Goal: Information Seeking & Learning: Learn about a topic

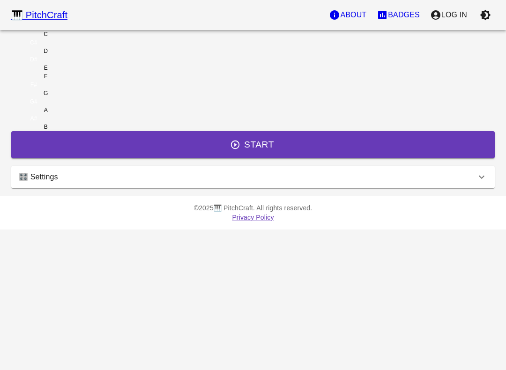
click at [357, 188] on div "🎛️ Settings" at bounding box center [252, 177] width 483 height 22
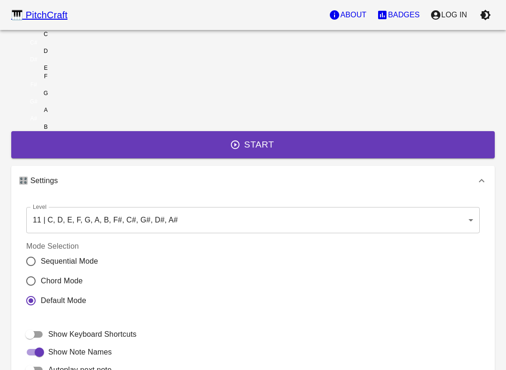
click at [353, 263] on body "🎹 PitchCraft About Badges Log In C C# D D# E F F# G G# A A# B Start 🎛️ Settings…" at bounding box center [253, 260] width 506 height 520
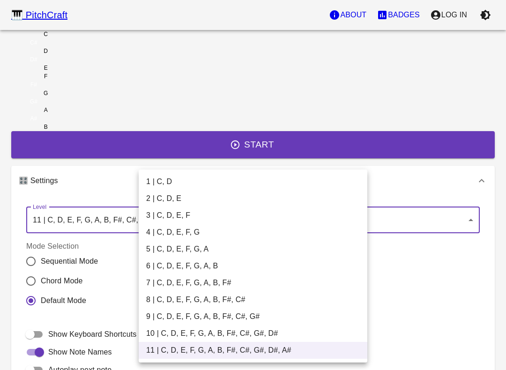
click at [307, 183] on li "1 | C, D" at bounding box center [253, 181] width 229 height 17
type input "1"
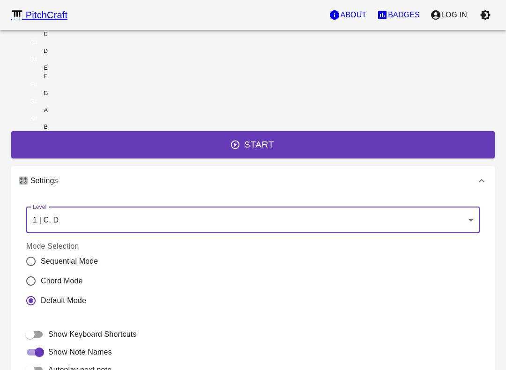
click at [41, 291] on input "Chord Mode" at bounding box center [31, 281] width 20 height 20
radio input "true"
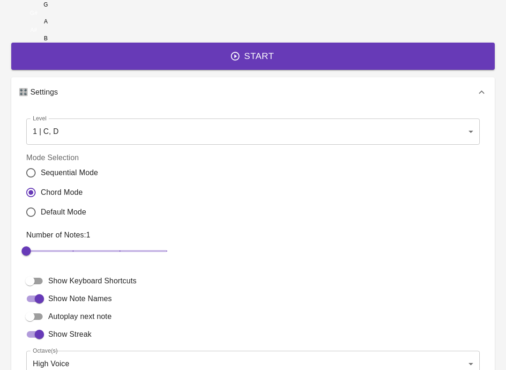
scroll to position [95, 0]
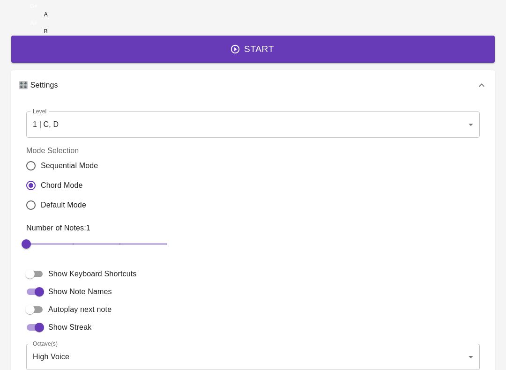
click at [41, 215] on input "Default Mode" at bounding box center [31, 206] width 20 height 20
radio input "true"
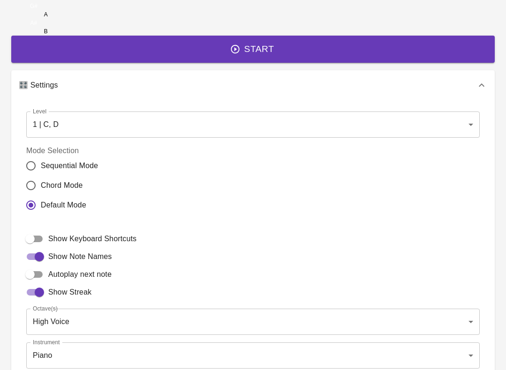
click at [66, 266] on input "Show Note Names" at bounding box center [39, 257] width 53 height 18
checkbox input "false"
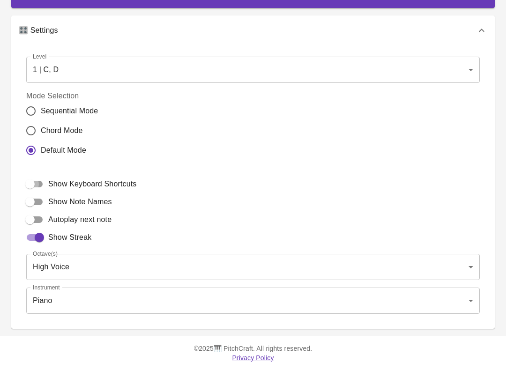
click at [57, 193] on input "Show Keyboard Shortcuts" at bounding box center [29, 184] width 53 height 18
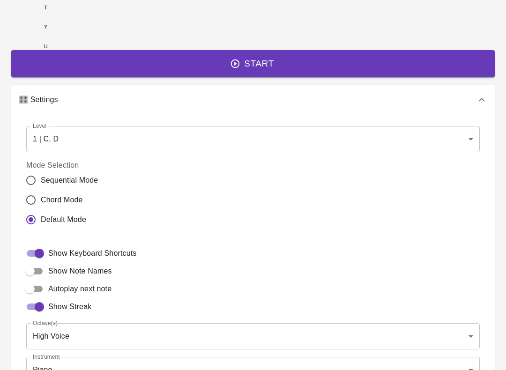
click at [66, 262] on input "Show Keyboard Shortcuts" at bounding box center [39, 253] width 53 height 18
checkbox input "false"
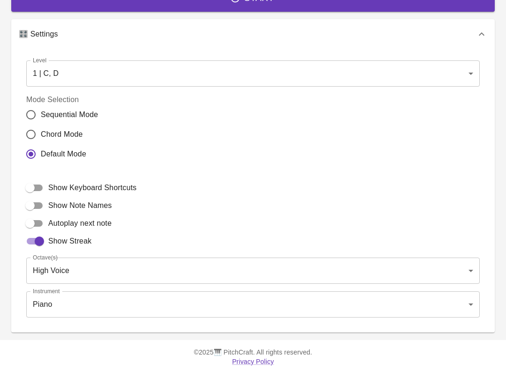
scroll to position [0, 0]
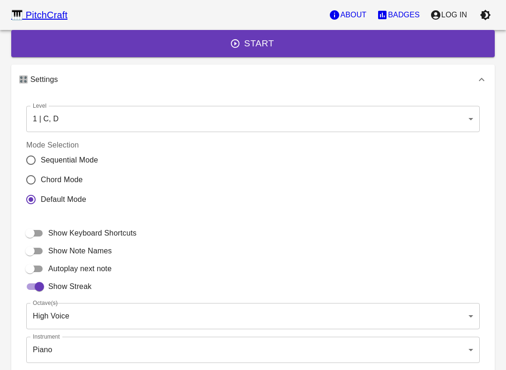
click at [300, 57] on button "Start" at bounding box center [252, 43] width 483 height 27
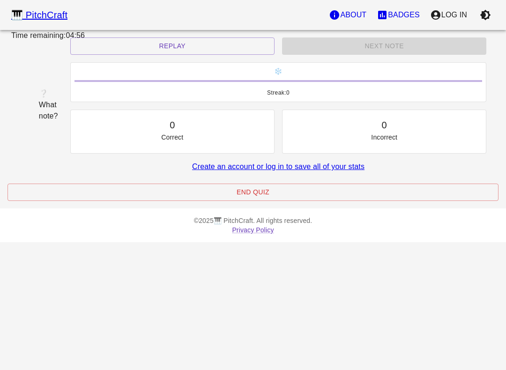
click at [224, 55] on button "Replay" at bounding box center [172, 45] width 204 height 17
click at [204, 55] on button "Replay" at bounding box center [172, 45] width 204 height 17
click at [213, 55] on button "Replay" at bounding box center [172, 45] width 204 height 17
click at [221, 55] on button "Replay" at bounding box center [172, 45] width 204 height 17
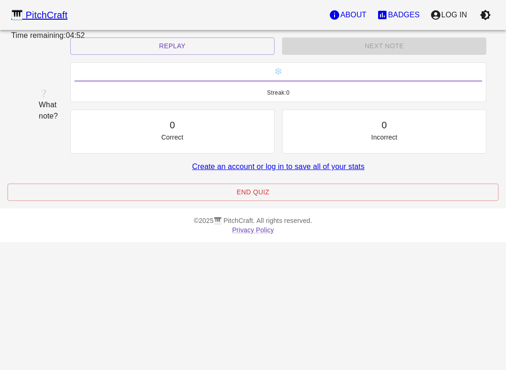
click at [221, 55] on button "Replay" at bounding box center [172, 45] width 204 height 17
click at [219, 55] on button "Replay" at bounding box center [172, 45] width 204 height 17
click at [460, 11] on p "Log In" at bounding box center [454, 14] width 26 height 11
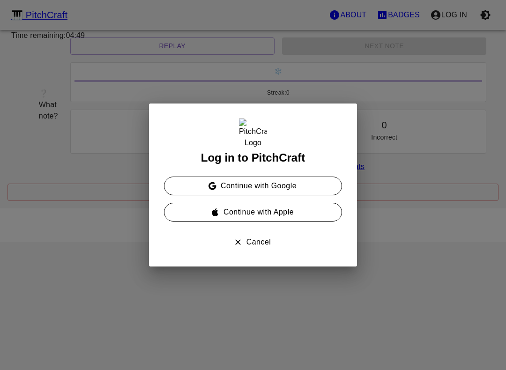
click at [311, 181] on button "Continue with Google" at bounding box center [253, 186] width 178 height 19
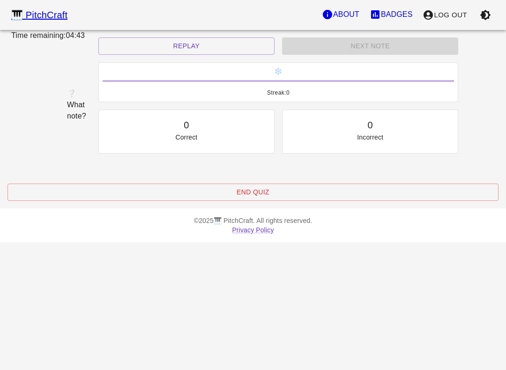
click at [207, 55] on button "Replay" at bounding box center [186, 45] width 176 height 17
click at [204, 55] on button "Replay" at bounding box center [186, 45] width 176 height 17
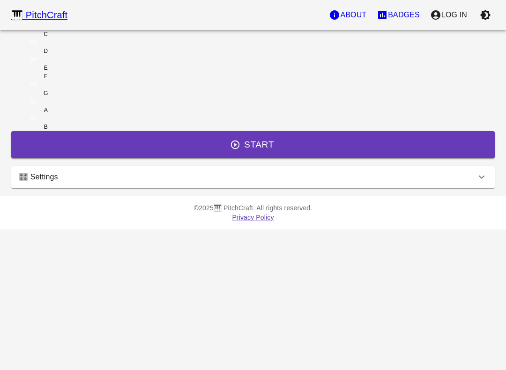
click at [476, 183] on icon at bounding box center [481, 176] width 11 height 11
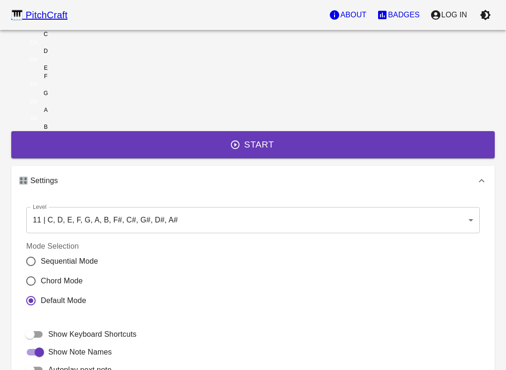
click at [237, 265] on body "🎹 PitchCraft About Badges Log In C C# D D# E F F# G G# A A# B Start 🎛️ Settings…" at bounding box center [253, 260] width 506 height 520
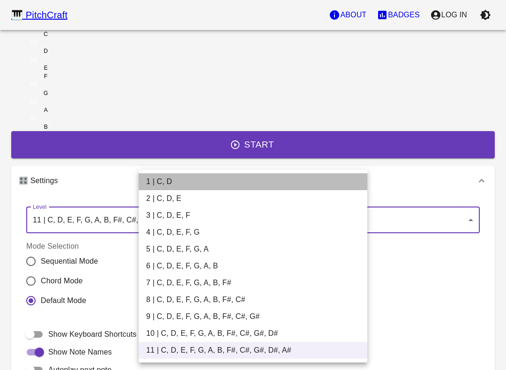
click at [163, 182] on li "1 | C, D" at bounding box center [253, 181] width 229 height 17
type input "1"
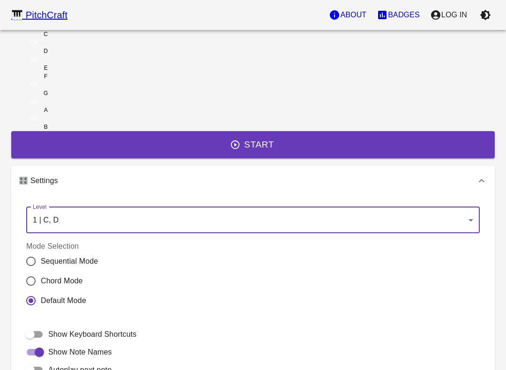
click at [80, 38] on div "C" at bounding box center [45, 34] width 69 height 8
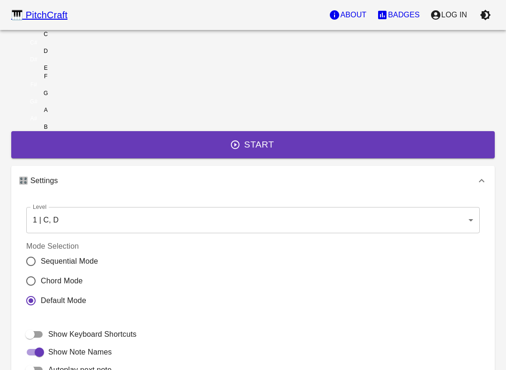
click at [244, 158] on button "Start" at bounding box center [252, 144] width 483 height 27
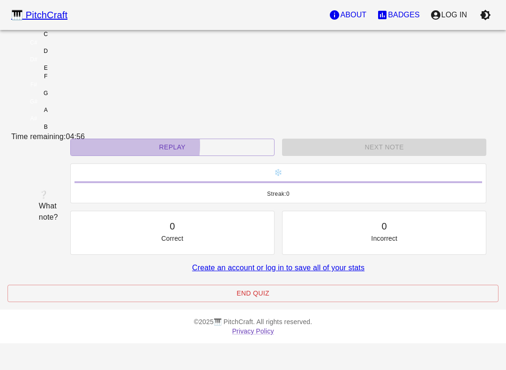
click at [163, 156] on button "Replay" at bounding box center [172, 147] width 204 height 17
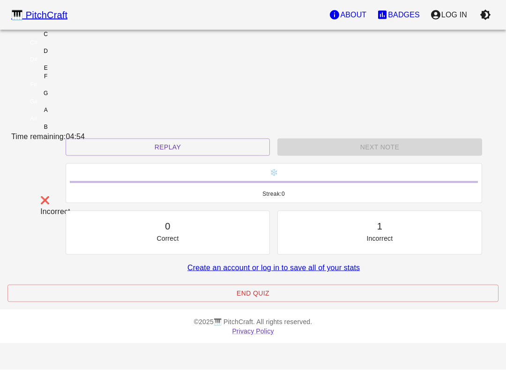
scroll to position [42, 0]
click at [160, 156] on button "Replay" at bounding box center [168, 147] width 204 height 17
click at [340, 302] on button "End Quiz" at bounding box center [252, 293] width 491 height 17
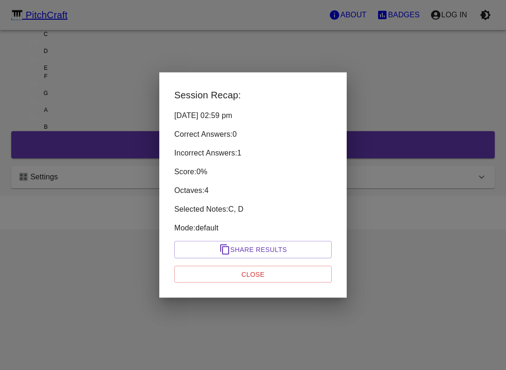
click at [210, 272] on button "Close" at bounding box center [252, 274] width 157 height 17
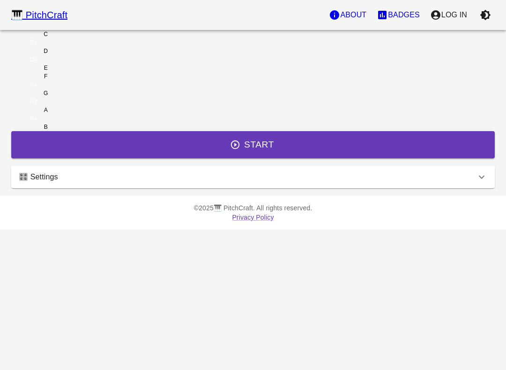
click at [80, 38] on div "C" at bounding box center [45, 34] width 69 height 8
click at [163, 158] on button "Start" at bounding box center [252, 144] width 483 height 27
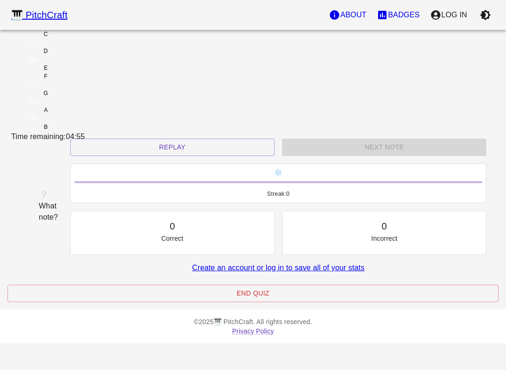
click at [171, 156] on button "Replay" at bounding box center [172, 147] width 204 height 17
click at [80, 55] on div "D" at bounding box center [45, 51] width 69 height 8
click at [173, 156] on button "Replay" at bounding box center [168, 147] width 204 height 17
click at [80, 38] on div "C" at bounding box center [45, 34] width 69 height 8
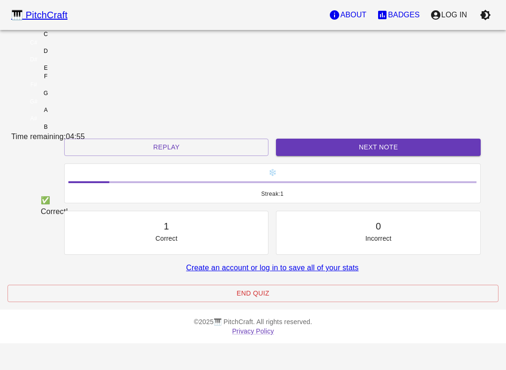
click at [170, 156] on button "Replay" at bounding box center [166, 147] width 204 height 17
click at [80, 38] on div "C" at bounding box center [45, 34] width 69 height 8
click at [194, 156] on button "Replay" at bounding box center [166, 147] width 204 height 17
click at [48, 38] on div "C" at bounding box center [46, 34] width 4 height 8
click at [194, 156] on button "Replay" at bounding box center [166, 147] width 204 height 17
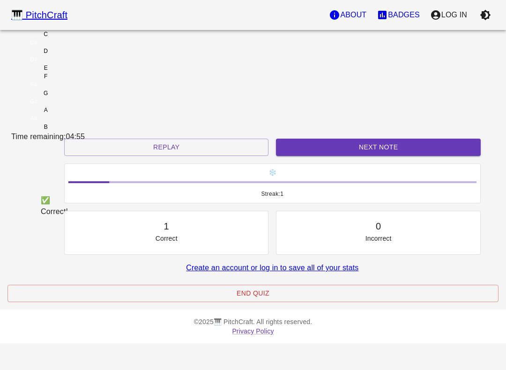
click at [80, 38] on div "C" at bounding box center [45, 34] width 69 height 8
click at [192, 156] on button "Replay" at bounding box center [166, 147] width 204 height 17
click at [80, 38] on div "C" at bounding box center [45, 34] width 69 height 8
click at [68, 191] on div "✅ Correct!" at bounding box center [45, 206] width 46 height 30
click at [169, 156] on button "Replay" at bounding box center [166, 147] width 204 height 17
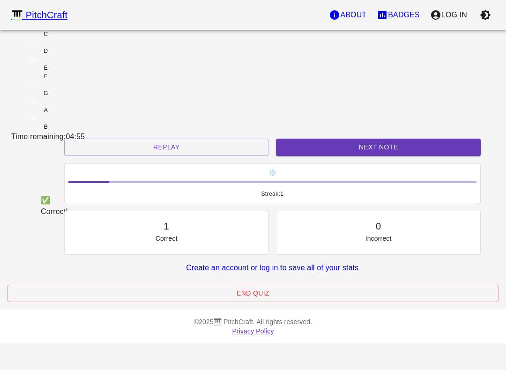
click at [48, 38] on div "C" at bounding box center [46, 34] width 4 height 8
click at [183, 156] on button "Replay" at bounding box center [166, 147] width 204 height 17
click at [179, 156] on button "Replay" at bounding box center [166, 147] width 204 height 17
click at [80, 38] on div "C" at bounding box center [45, 34] width 69 height 8
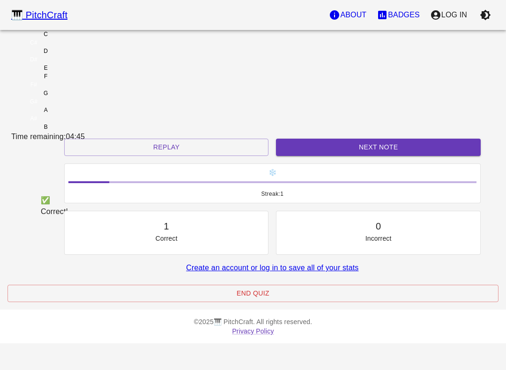
click at [80, 38] on div "C" at bounding box center [45, 34] width 69 height 8
click at [353, 156] on button "Next Note" at bounding box center [378, 147] width 204 height 17
click at [80, 55] on div "D" at bounding box center [45, 51] width 69 height 8
click at [330, 160] on div "Next Note" at bounding box center [378, 147] width 212 height 25
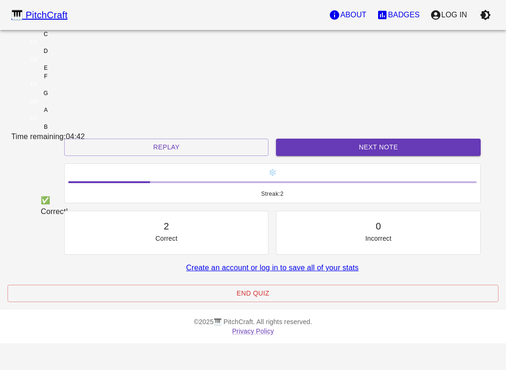
click at [330, 160] on div "Next Note" at bounding box center [378, 147] width 212 height 25
click at [327, 156] on button "Next Note" at bounding box center [378, 147] width 204 height 17
click at [80, 38] on div "C" at bounding box center [45, 34] width 69 height 8
click at [339, 156] on button "Next Note" at bounding box center [378, 147] width 204 height 17
click at [80, 55] on div "D" at bounding box center [45, 51] width 69 height 8
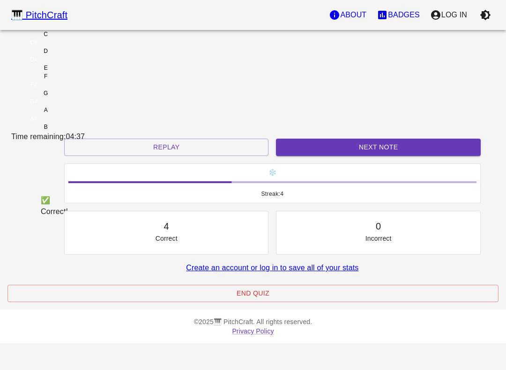
click at [334, 156] on button "Next Note" at bounding box center [378, 147] width 204 height 17
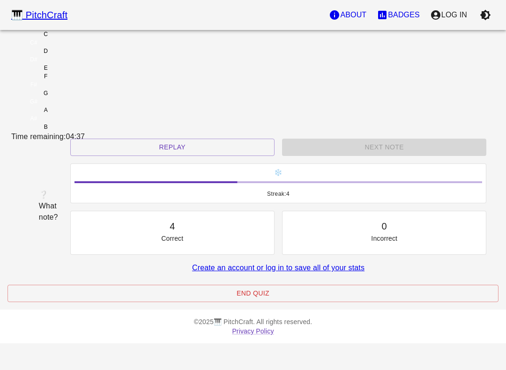
click at [80, 55] on div "D" at bounding box center [45, 51] width 69 height 8
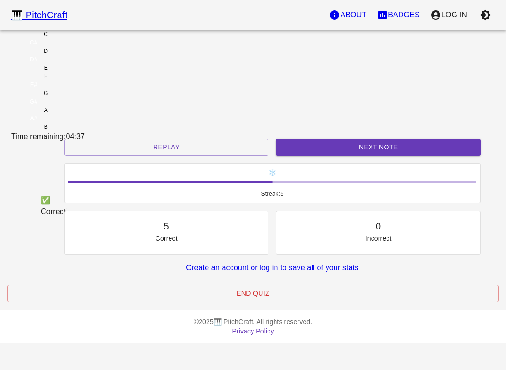
click at [315, 156] on button "Next Note" at bounding box center [378, 147] width 204 height 17
click at [80, 55] on div "D" at bounding box center [45, 51] width 69 height 8
click at [311, 156] on button "Next Note" at bounding box center [378, 147] width 204 height 17
click at [80, 38] on div "C" at bounding box center [45, 34] width 69 height 8
click at [300, 156] on button "Next Note" at bounding box center [378, 147] width 204 height 17
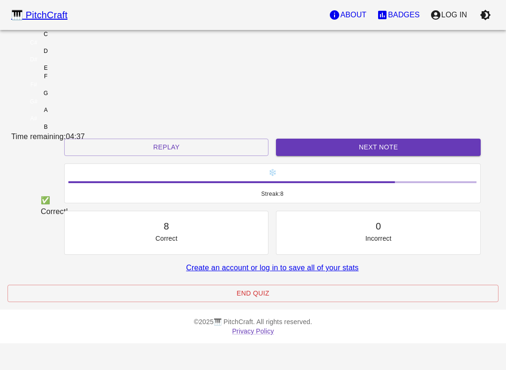
click at [80, 55] on div "D" at bounding box center [45, 51] width 69 height 8
click at [302, 156] on button "Next Note" at bounding box center [378, 147] width 204 height 17
click at [48, 38] on div "C" at bounding box center [46, 34] width 4 height 8
click at [298, 156] on button "Next Note" at bounding box center [378, 147] width 204 height 17
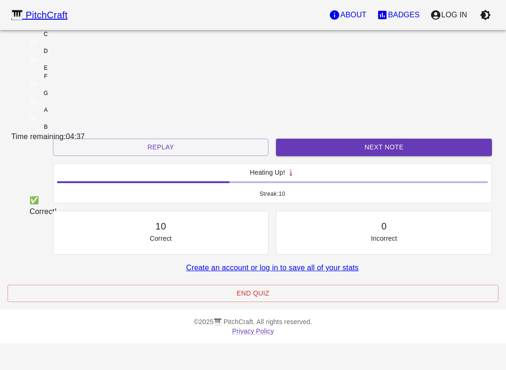
click at [80, 38] on div "C" at bounding box center [45, 34] width 69 height 8
click at [342, 189] on div "✅ Correct! Replay Next Note Heating Up! 🌡️ Streak: 10 10 Correct 0 Incorrect Cr…" at bounding box center [252, 222] width 491 height 167
click at [338, 156] on button "Next Note" at bounding box center [384, 147] width 216 height 17
click at [80, 55] on div "D" at bounding box center [45, 51] width 69 height 8
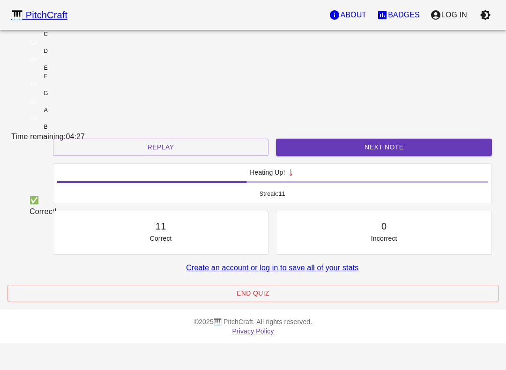
click at [307, 207] on div "Heating Up! 🌡️ Streak: 11" at bounding box center [272, 184] width 446 height 48
click at [317, 302] on button "End Quiz" at bounding box center [252, 293] width 491 height 17
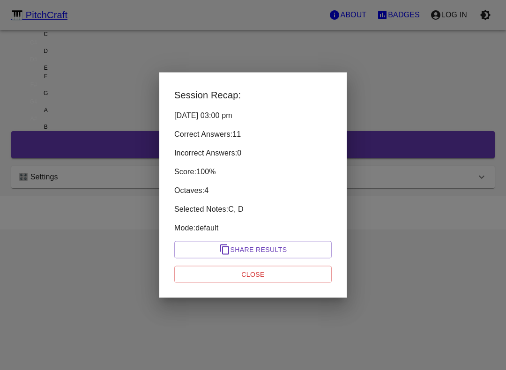
scroll to position [0, 0]
click at [307, 273] on button "Close" at bounding box center [252, 274] width 157 height 17
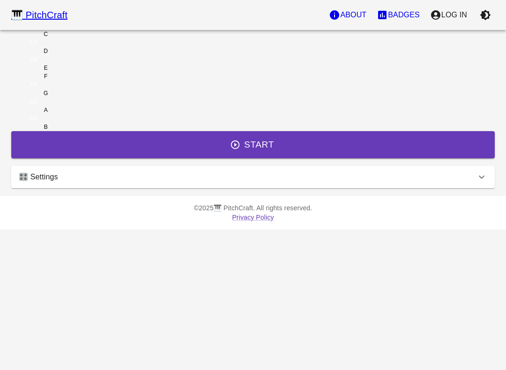
click at [274, 221] on link "Privacy Policy" at bounding box center [253, 217] width 42 height 7
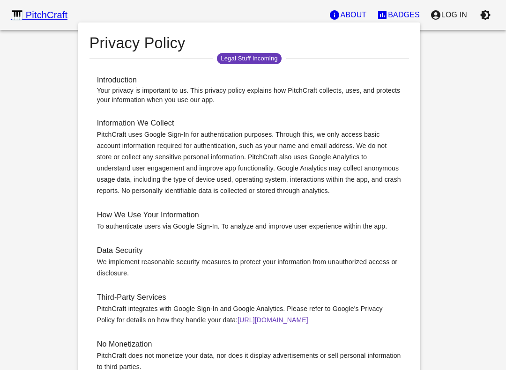
click at [40, 15] on div "🎹 PitchCraft" at bounding box center [39, 14] width 56 height 15
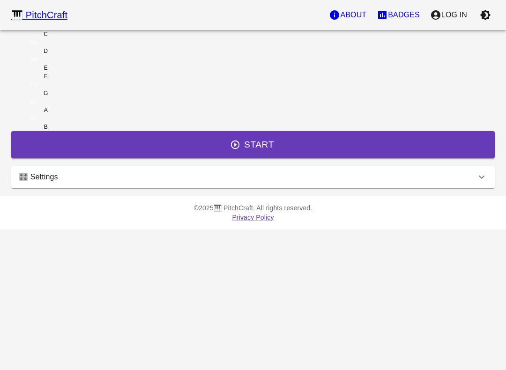
click at [454, 18] on p "Log In" at bounding box center [454, 14] width 26 height 11
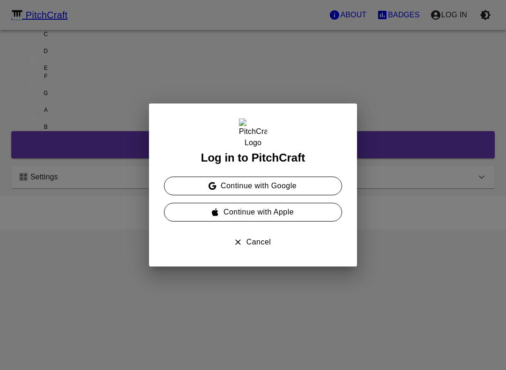
click at [303, 192] on button "Continue with Google" at bounding box center [253, 186] width 178 height 19
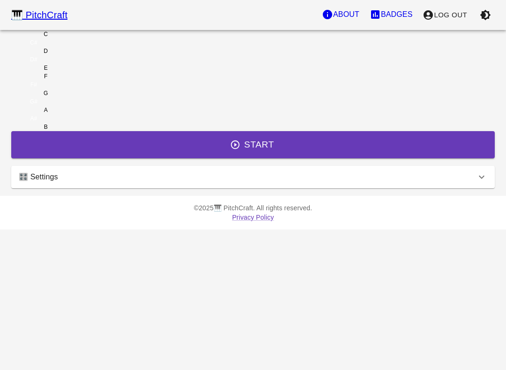
click at [476, 183] on icon at bounding box center [481, 176] width 11 height 11
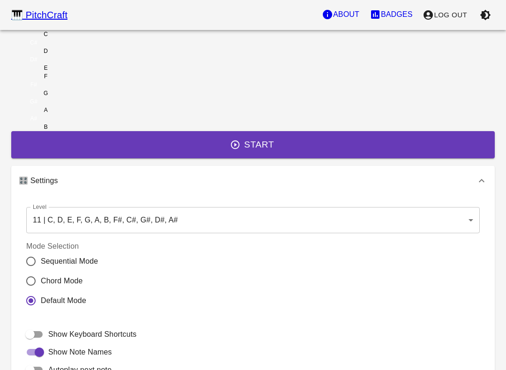
click at [339, 257] on body "🎹 PitchCraft About Badges Log Out C C# D D# E F F# G G# A A# B Start 🎛️ Setting…" at bounding box center [253, 260] width 506 height 520
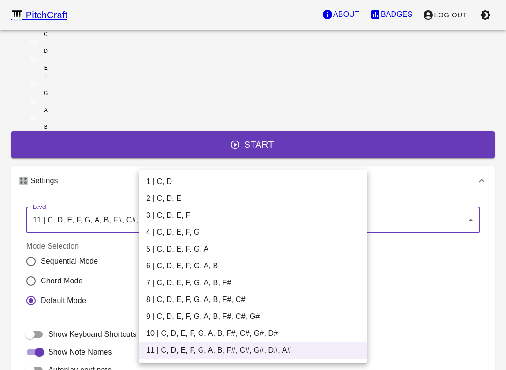
click at [174, 201] on li "2 | C, D, E" at bounding box center [253, 198] width 229 height 17
type input "3"
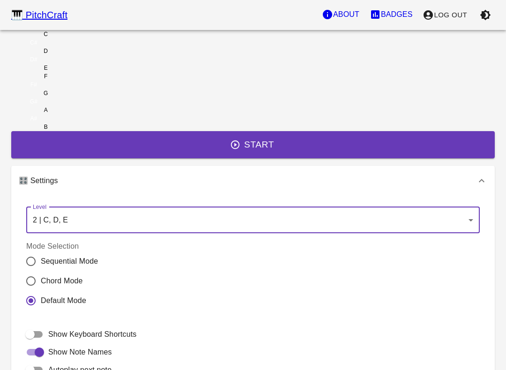
click at [83, 287] on span "Chord Mode" at bounding box center [62, 280] width 42 height 11
click at [41, 291] on input "Chord Mode" at bounding box center [31, 281] width 20 height 20
radio input "true"
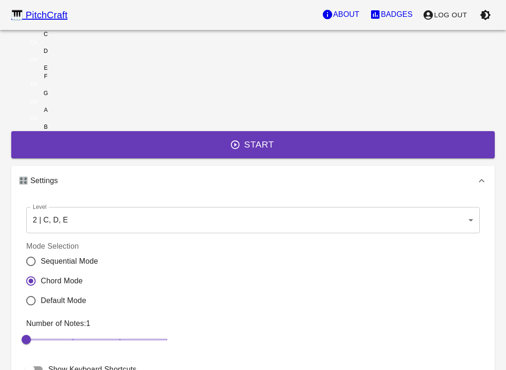
click at [41, 271] on input "Sequential Mode" at bounding box center [31, 261] width 20 height 20
radio input "true"
click at [143, 357] on div "Number of Notes: 1 2" at bounding box center [252, 335] width 461 height 43
click at [41, 311] on input "Default Mode" at bounding box center [31, 301] width 20 height 20
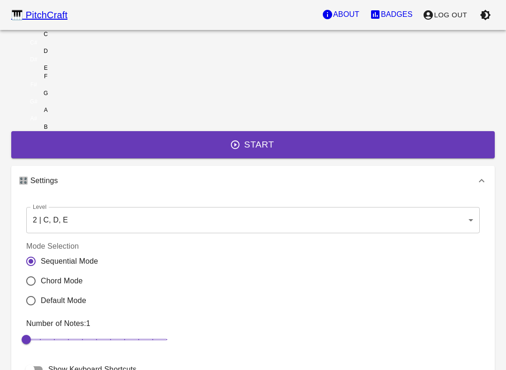
radio input "true"
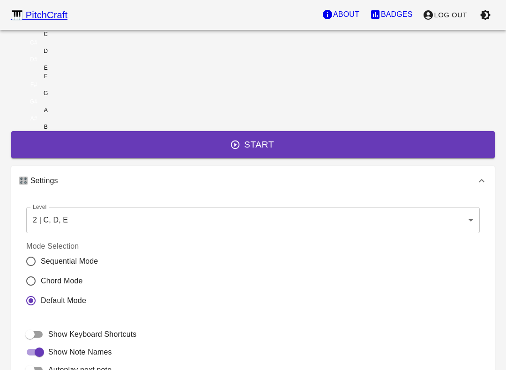
click at [336, 158] on button "Start" at bounding box center [252, 144] width 483 height 27
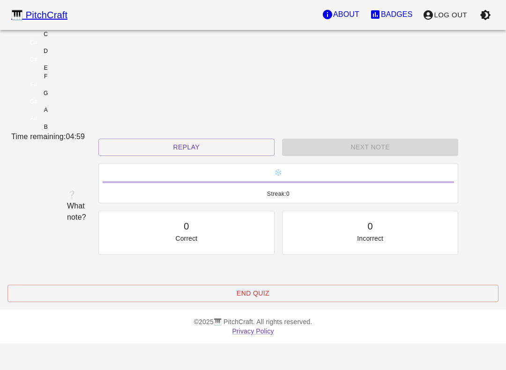
click at [80, 38] on div "C" at bounding box center [45, 34] width 69 height 8
click at [80, 72] on div "E" at bounding box center [45, 68] width 69 height 8
click at [212, 156] on button "Replay" at bounding box center [182, 147] width 176 height 17
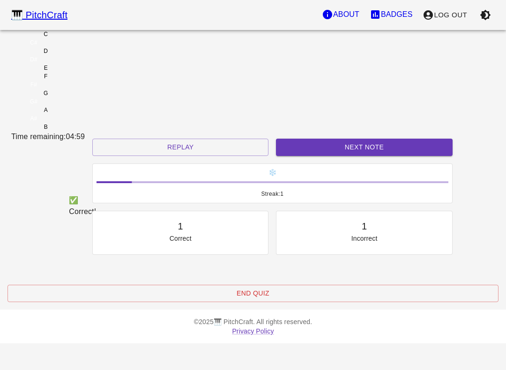
click at [80, 55] on div "D" at bounding box center [45, 51] width 69 height 8
click at [209, 156] on button "Replay" at bounding box center [180, 147] width 176 height 17
click at [193, 156] on button "Replay" at bounding box center [180, 147] width 176 height 17
click at [322, 156] on button "Next Note" at bounding box center [364, 147] width 176 height 17
click at [80, 55] on div "D" at bounding box center [45, 51] width 69 height 8
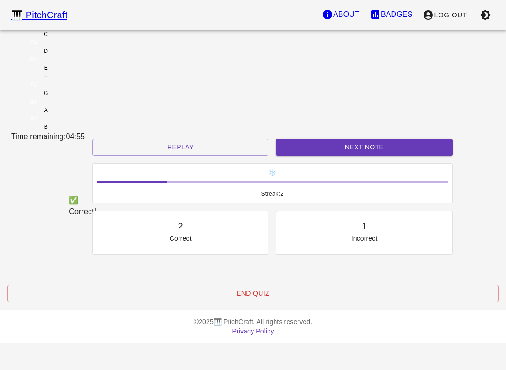
click at [311, 156] on button "Next Note" at bounding box center [364, 147] width 176 height 17
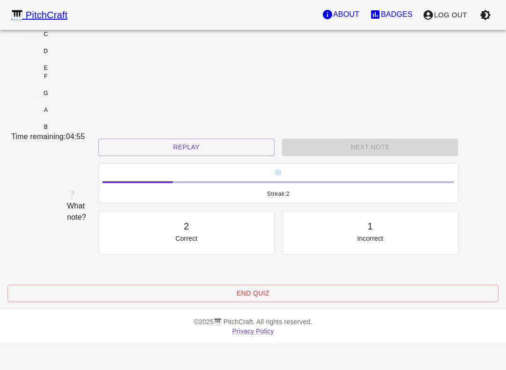
click at [80, 55] on div "D" at bounding box center [45, 51] width 69 height 8
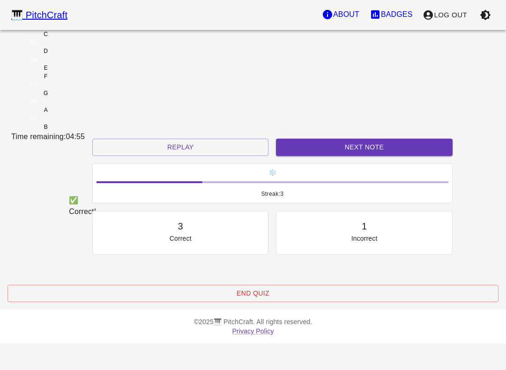
click at [316, 156] on button "Next Note" at bounding box center [364, 147] width 176 height 17
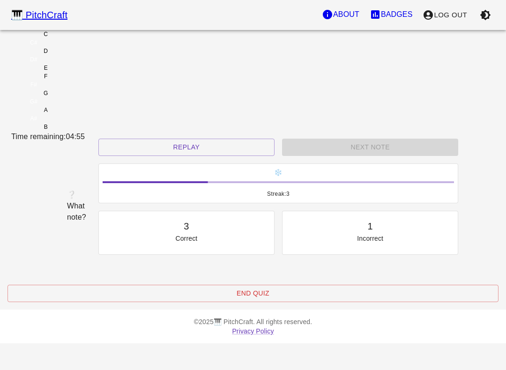
click at [80, 72] on div "E" at bounding box center [45, 68] width 69 height 8
click at [194, 156] on button "Replay" at bounding box center [182, 147] width 176 height 17
click at [80, 38] on div "C" at bounding box center [45, 34] width 69 height 8
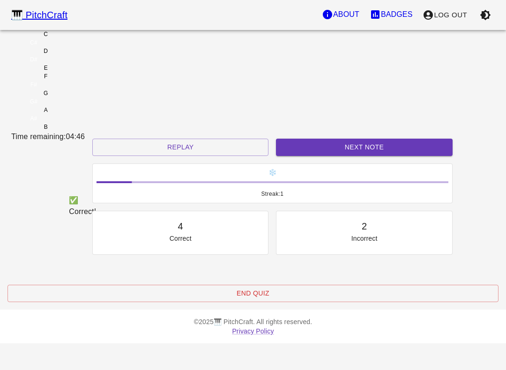
click at [212, 156] on button "Replay" at bounding box center [180, 147] width 176 height 17
click at [326, 156] on button "Next Note" at bounding box center [364, 147] width 176 height 17
click at [80, 55] on div "D" at bounding box center [45, 51] width 69 height 8
click at [343, 203] on div "❄️ Streak: 2" at bounding box center [272, 183] width 359 height 39
click at [329, 156] on button "Next Note" at bounding box center [364, 147] width 176 height 17
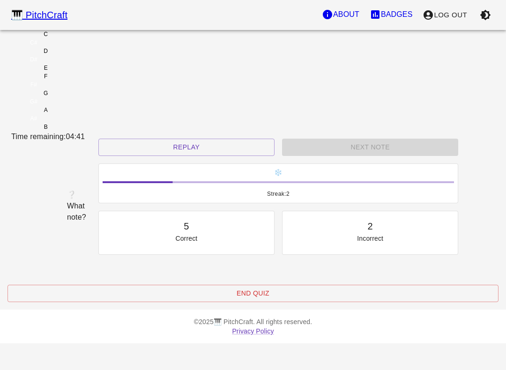
click at [80, 55] on div "D" at bounding box center [45, 51] width 69 height 8
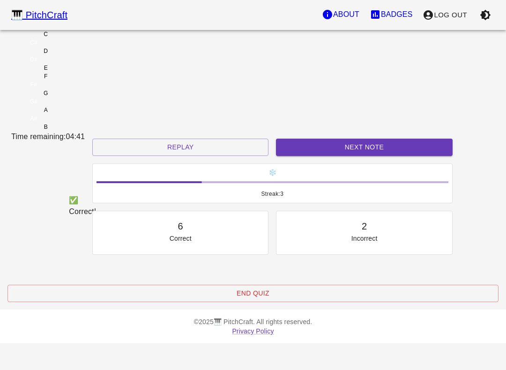
click at [347, 156] on button "Next Note" at bounding box center [364, 147] width 176 height 17
click at [80, 72] on div "E" at bounding box center [45, 68] width 69 height 8
click at [336, 156] on button "Next Note" at bounding box center [364, 147] width 176 height 17
click at [80, 38] on div "C" at bounding box center [45, 34] width 69 height 8
click at [318, 156] on button "Next Note" at bounding box center [364, 147] width 176 height 17
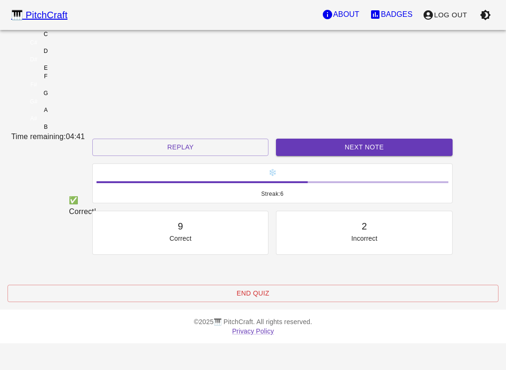
click at [80, 38] on div "C" at bounding box center [45, 34] width 69 height 8
click at [329, 156] on button "Next Note" at bounding box center [364, 147] width 176 height 17
click at [80, 72] on div "E" at bounding box center [45, 68] width 69 height 8
click at [325, 156] on button "Next Note" at bounding box center [364, 147] width 176 height 17
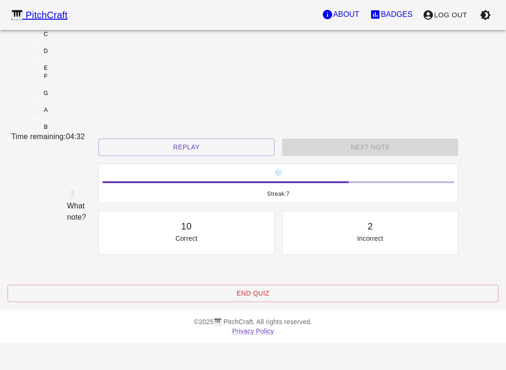
click at [80, 38] on div "C" at bounding box center [45, 34] width 69 height 8
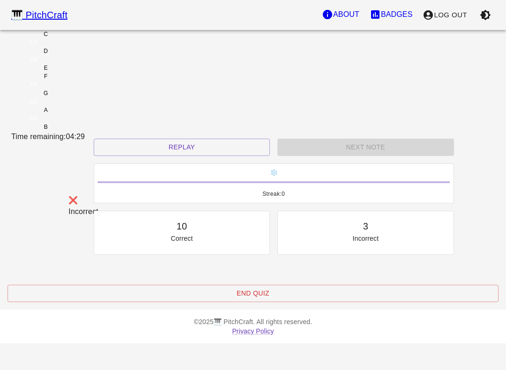
scroll to position [34, 0]
click at [80, 72] on div "E" at bounding box center [45, 68] width 69 height 8
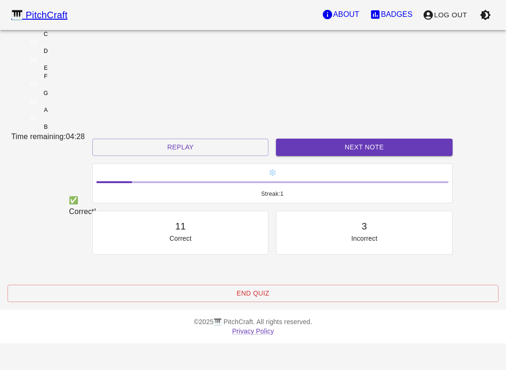
click at [80, 55] on div "D" at bounding box center [45, 51] width 69 height 8
click at [80, 38] on div "C" at bounding box center [45, 34] width 69 height 8
click at [80, 72] on div "E" at bounding box center [45, 68] width 69 height 8
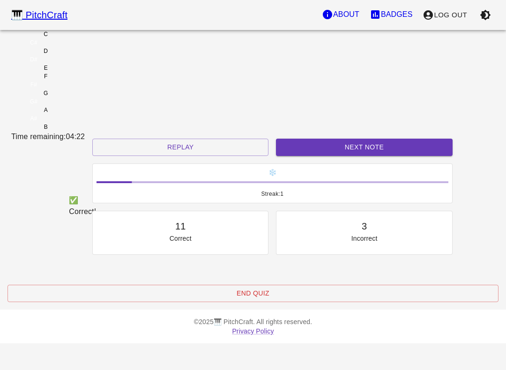
click at [80, 55] on div "D" at bounding box center [45, 51] width 69 height 8
click at [80, 38] on div "C" at bounding box center [45, 34] width 69 height 8
click at [80, 72] on div "E" at bounding box center [45, 68] width 69 height 8
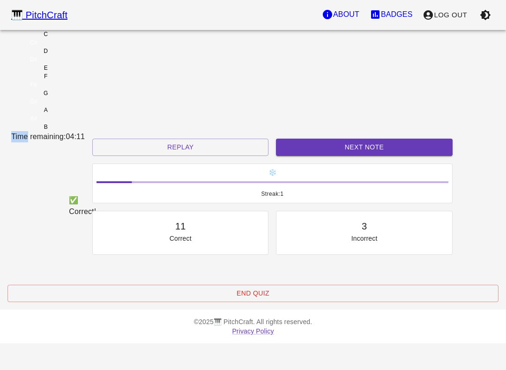
click at [80, 72] on div "E" at bounding box center [45, 68] width 69 height 8
click at [80, 55] on div "D" at bounding box center [45, 51] width 69 height 8
click at [80, 38] on div "C" at bounding box center [45, 34] width 69 height 8
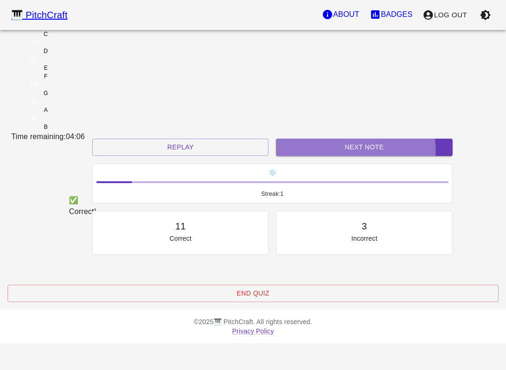
click at [336, 156] on button "Next Note" at bounding box center [364, 147] width 176 height 17
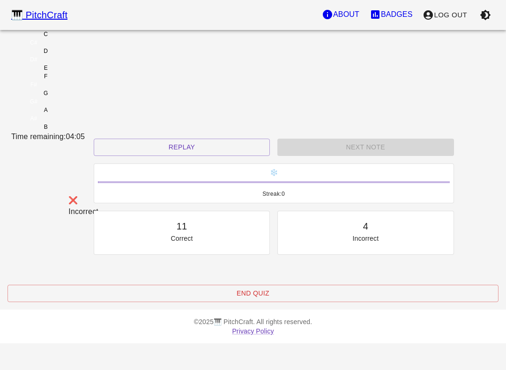
click at [80, 72] on div "E" at bounding box center [45, 68] width 69 height 8
click at [343, 160] on div "Next Note" at bounding box center [366, 147] width 184 height 25
click at [204, 156] on button "Replay" at bounding box center [182, 147] width 176 height 17
click at [80, 38] on div "C" at bounding box center [45, 34] width 69 height 8
click at [213, 156] on button "Replay" at bounding box center [182, 147] width 176 height 17
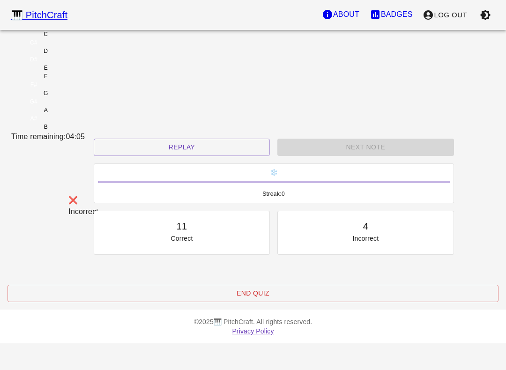
click at [80, 55] on div "D" at bounding box center [45, 51] width 69 height 8
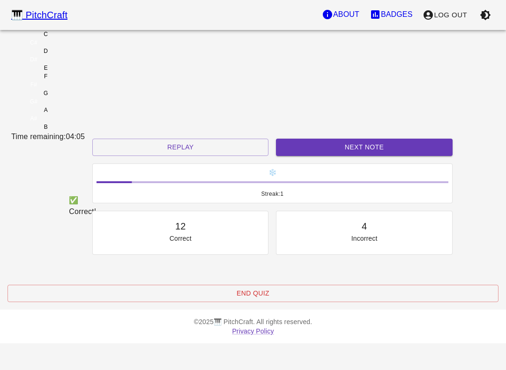
click at [296, 156] on button "Next Note" at bounding box center [364, 147] width 176 height 17
click at [330, 183] on div "❄️ Streak: 2" at bounding box center [273, 184] width 368 height 48
click at [328, 156] on button "Next Note" at bounding box center [364, 147] width 176 height 17
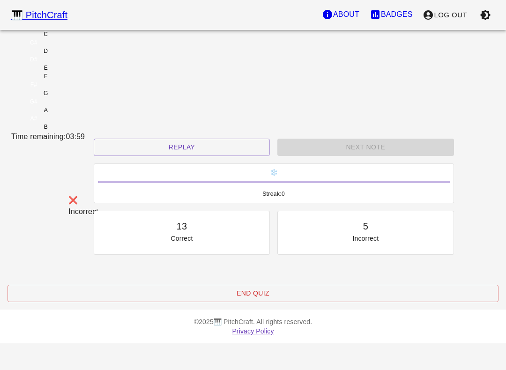
click at [80, 38] on div "C" at bounding box center [45, 34] width 69 height 8
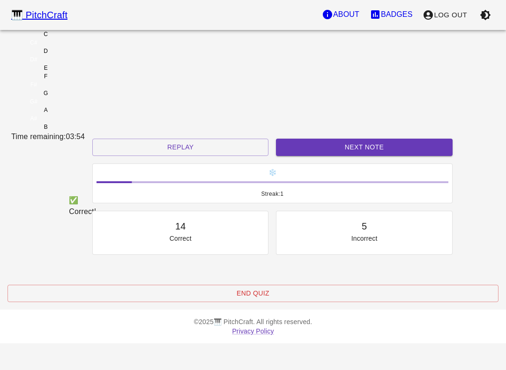
click at [80, 55] on div "D" at bounding box center [45, 51] width 69 height 8
click at [80, 72] on div "E" at bounding box center [45, 68] width 69 height 8
click at [359, 156] on button "Next Note" at bounding box center [364, 147] width 176 height 17
click at [80, 38] on div "C" at bounding box center [45, 34] width 69 height 8
click at [354, 156] on button "Next Note" at bounding box center [364, 147] width 176 height 17
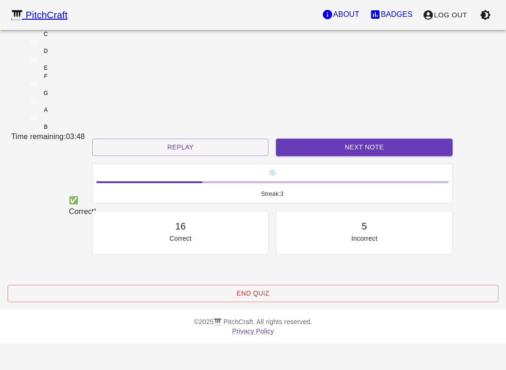
click at [80, 72] on div "E" at bounding box center [45, 68] width 69 height 8
click at [345, 156] on button "Next Note" at bounding box center [364, 147] width 176 height 17
click at [80, 55] on div "D" at bounding box center [45, 51] width 69 height 8
click at [352, 156] on button "Next Note" at bounding box center [364, 147] width 176 height 17
click at [80, 55] on div "D" at bounding box center [45, 51] width 69 height 8
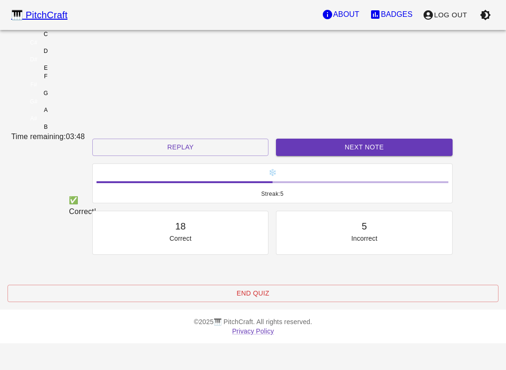
click at [340, 156] on button "Next Note" at bounding box center [364, 147] width 176 height 17
click at [80, 55] on div "D" at bounding box center [45, 51] width 69 height 8
click at [342, 156] on button "Next Note" at bounding box center [364, 147] width 176 height 17
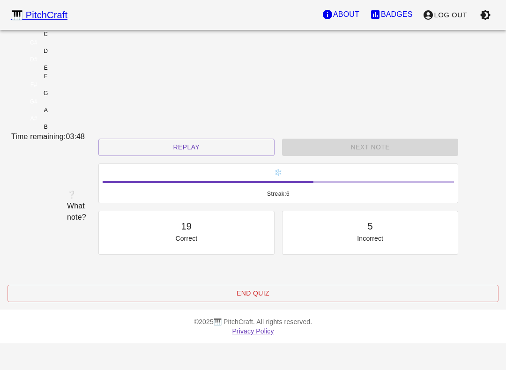
click at [80, 72] on div "E" at bounding box center [45, 68] width 69 height 8
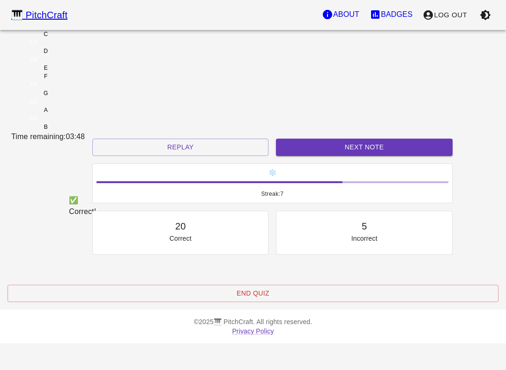
click at [344, 156] on button "Next Note" at bounding box center [364, 147] width 176 height 17
click at [80, 55] on div "D" at bounding box center [45, 51] width 69 height 8
click at [353, 156] on button "Next Note" at bounding box center [364, 147] width 176 height 17
click at [80, 72] on div "E" at bounding box center [45, 68] width 69 height 8
click at [345, 156] on button "Next Note" at bounding box center [364, 147] width 176 height 17
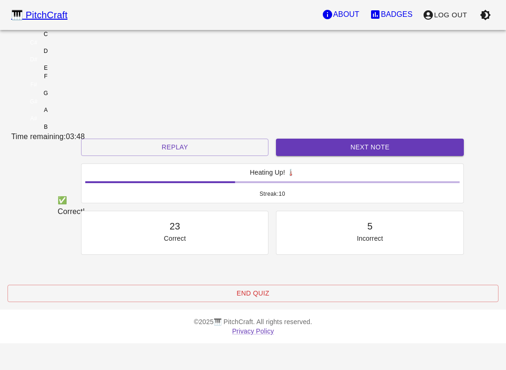
click at [80, 72] on div "E" at bounding box center [45, 68] width 69 height 8
click at [344, 156] on button "Next Note" at bounding box center [369, 147] width 187 height 17
click at [48, 55] on div "D" at bounding box center [46, 51] width 4 height 8
click at [344, 156] on button "Next Note" at bounding box center [369, 147] width 187 height 17
click at [80, 55] on div "D" at bounding box center [45, 51] width 69 height 8
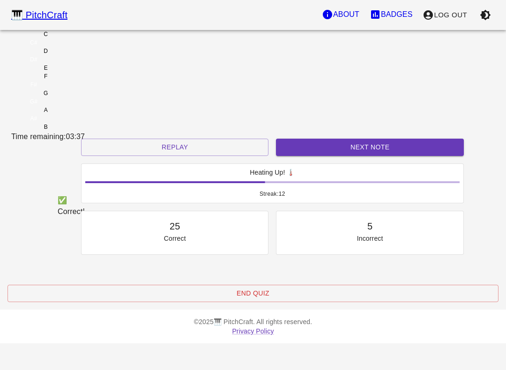
click at [335, 156] on button "Next Note" at bounding box center [369, 147] width 187 height 17
click at [80, 38] on div "C" at bounding box center [45, 34] width 69 height 8
click at [331, 156] on button "Next Note" at bounding box center [369, 147] width 187 height 17
click at [340, 156] on button "Next Note" at bounding box center [369, 147] width 187 height 17
click at [80, 72] on div "E" at bounding box center [45, 68] width 69 height 8
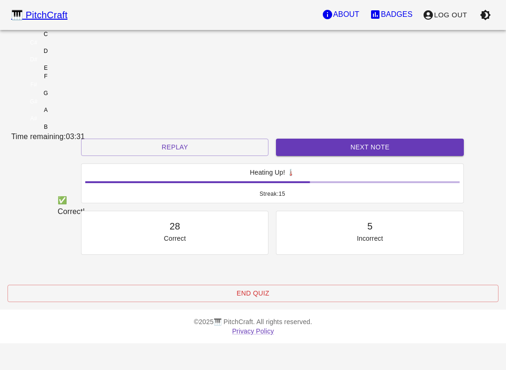
click at [338, 156] on button "Next Note" at bounding box center [369, 147] width 187 height 17
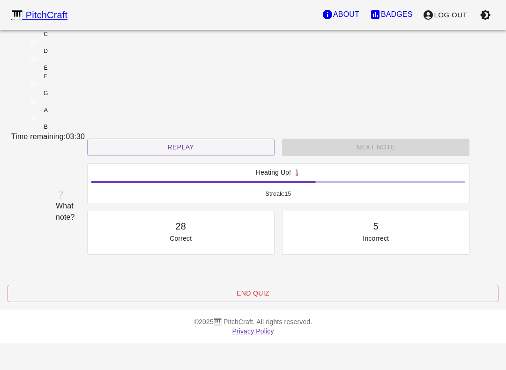
click at [80, 38] on div "C" at bounding box center [45, 34] width 69 height 8
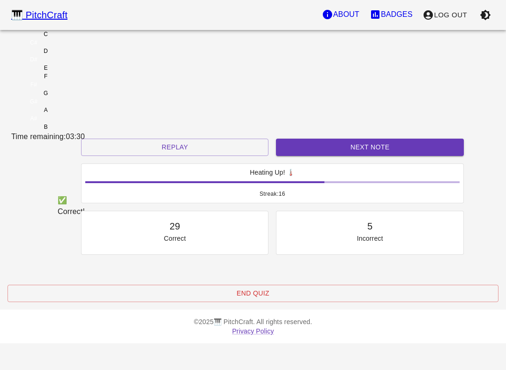
click at [337, 156] on button "Next Note" at bounding box center [369, 147] width 187 height 17
click at [80, 55] on div "D" at bounding box center [45, 51] width 69 height 8
click at [337, 156] on button "Next Note" at bounding box center [369, 147] width 187 height 17
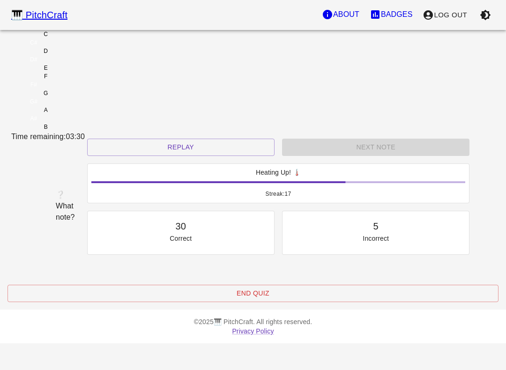
click at [80, 72] on div "E" at bounding box center [45, 68] width 69 height 8
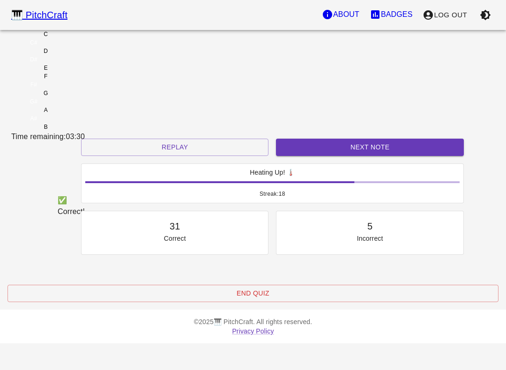
click at [344, 156] on button "Next Note" at bounding box center [369, 147] width 187 height 17
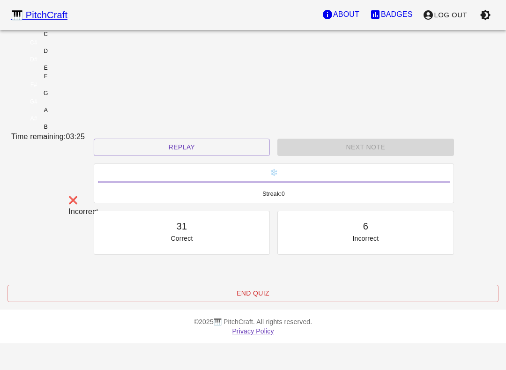
click at [80, 38] on div "C" at bounding box center [45, 34] width 69 height 8
click at [234, 107] on div "C C# D D# E F F# G G# A A# B" at bounding box center [252, 80] width 483 height 101
click at [80, 72] on div "E" at bounding box center [45, 68] width 69 height 8
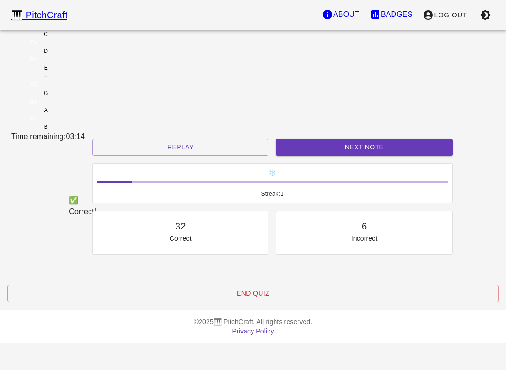
click at [80, 55] on div "D" at bounding box center [45, 51] width 69 height 8
click at [80, 38] on div "C" at bounding box center [45, 34] width 69 height 8
click at [336, 156] on button "Next Note" at bounding box center [364, 147] width 176 height 17
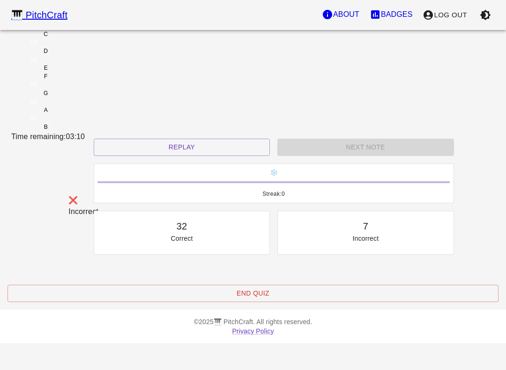
click at [80, 55] on div "D" at bounding box center [45, 51] width 69 height 8
click at [354, 160] on div "Next Note" at bounding box center [366, 147] width 184 height 25
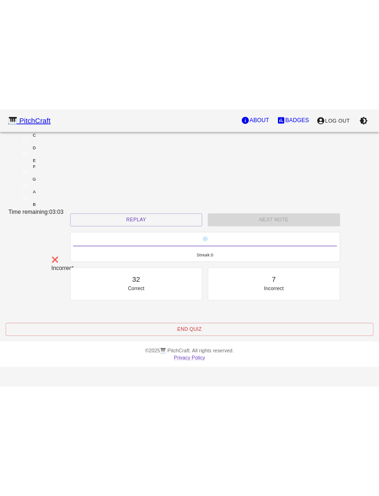
scroll to position [0, 0]
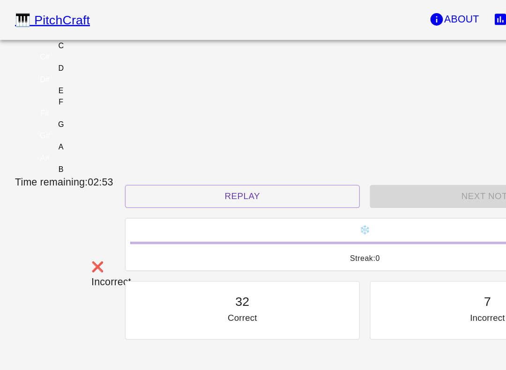
click at [80, 55] on div "D" at bounding box center [45, 51] width 69 height 8
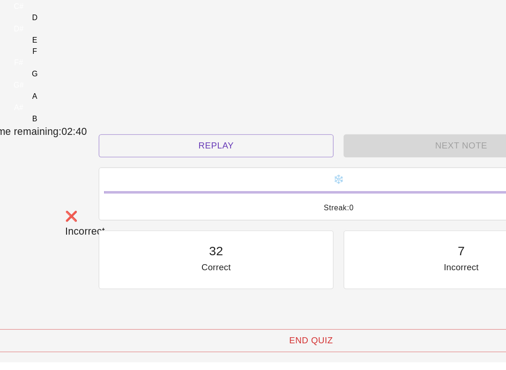
click at [333, 160] on div "Next Note" at bounding box center [366, 147] width 184 height 25
click at [170, 156] on button "Replay" at bounding box center [182, 147] width 176 height 17
click at [80, 38] on div "C" at bounding box center [45, 34] width 69 height 8
click at [171, 156] on button "Replay" at bounding box center [182, 147] width 176 height 17
click at [80, 55] on div "D" at bounding box center [45, 51] width 69 height 8
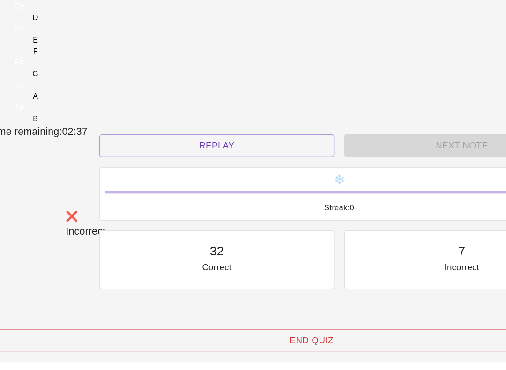
click at [164, 156] on button "Replay" at bounding box center [182, 147] width 176 height 17
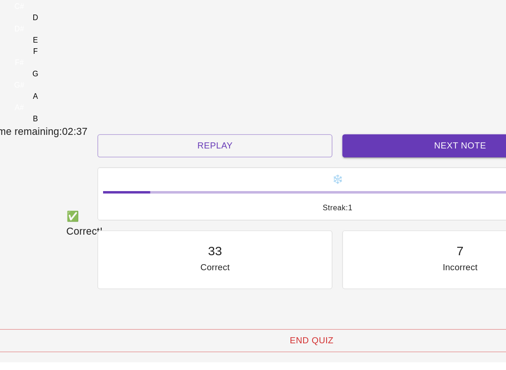
click at [80, 72] on div "E" at bounding box center [45, 68] width 69 height 8
click at [293, 156] on button "Next Note" at bounding box center [364, 147] width 176 height 17
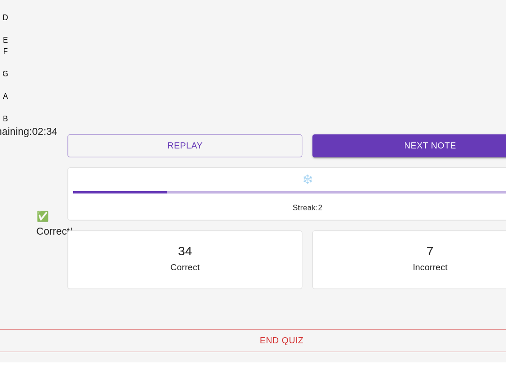
click at [276, 156] on button "Next Note" at bounding box center [364, 147] width 176 height 17
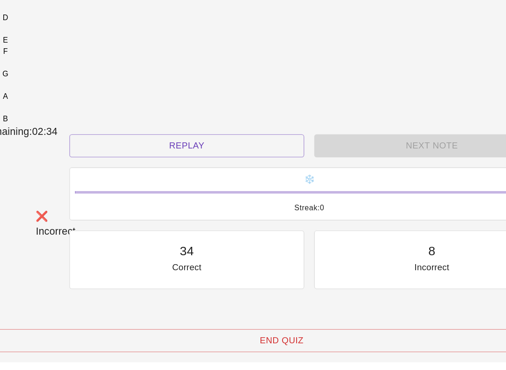
click at [48, 55] on div "D" at bounding box center [46, 51] width 4 height 8
click at [298, 243] on div "8 Incorrect" at bounding box center [365, 231] width 160 height 24
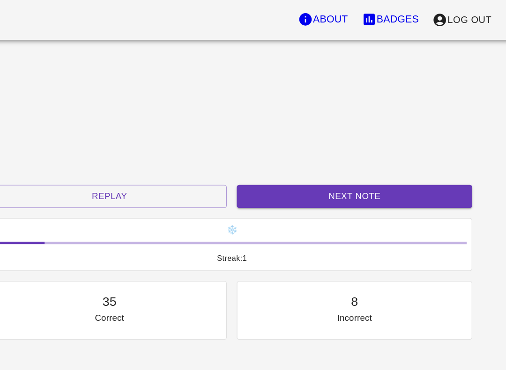
click at [276, 156] on button "Next Note" at bounding box center [364, 147] width 176 height 17
click at [51, 38] on div "C" at bounding box center [45, 34] width 69 height 8
click at [276, 156] on button "Next Note" at bounding box center [364, 147] width 176 height 17
click at [39, 38] on div "C" at bounding box center [45, 34] width 69 height 8
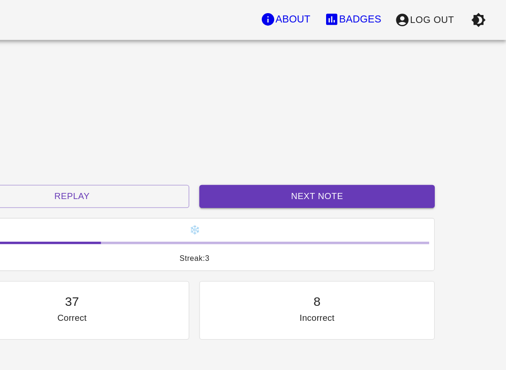
click at [276, 156] on button "Next Note" at bounding box center [364, 147] width 176 height 17
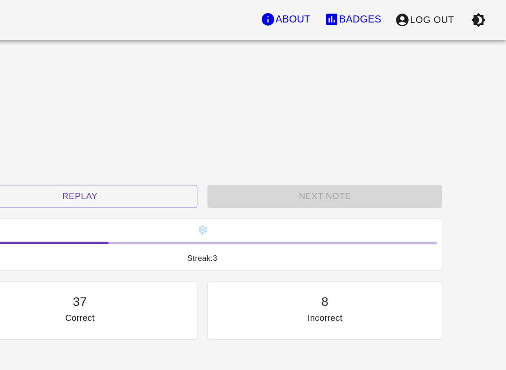
click at [80, 72] on div "E" at bounding box center [45, 68] width 69 height 8
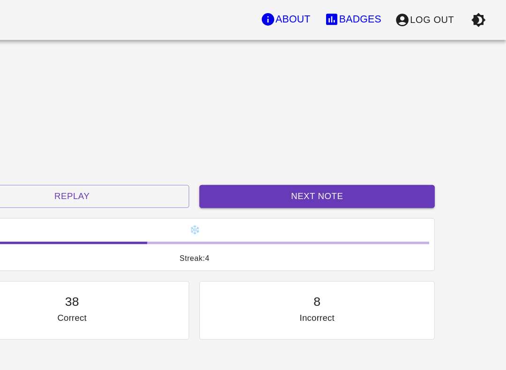
click at [276, 156] on button "Next Note" at bounding box center [364, 147] width 176 height 17
click at [58, 55] on div "D" at bounding box center [45, 51] width 69 height 8
click at [276, 156] on button "Next Note" at bounding box center [364, 147] width 176 height 17
click at [21, 38] on div "C" at bounding box center [45, 34] width 69 height 8
click at [276, 156] on button "Next Note" at bounding box center [364, 147] width 176 height 17
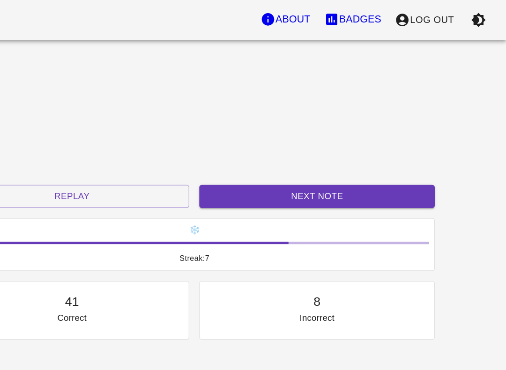
click at [276, 156] on button "Next Note" at bounding box center [364, 147] width 176 height 17
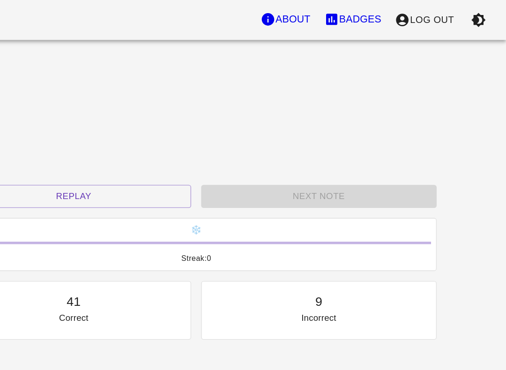
click at [49, 55] on div "D" at bounding box center [45, 51] width 69 height 8
click at [24, 47] on div "C#" at bounding box center [33, 42] width 45 height 8
click at [23, 47] on div "C#" at bounding box center [33, 42] width 45 height 8
click at [25, 47] on div "C#" at bounding box center [33, 42] width 45 height 8
click at [114, 156] on button "Replay" at bounding box center [182, 147] width 176 height 17
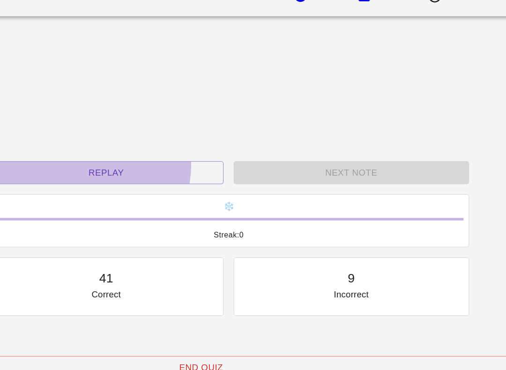
click at [94, 156] on button "Replay" at bounding box center [182, 147] width 176 height 17
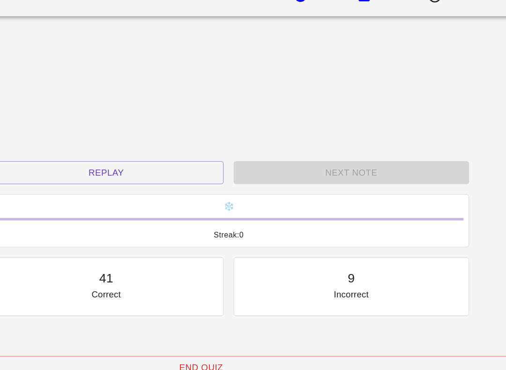
click at [44, 38] on div "C" at bounding box center [46, 34] width 4 height 8
click at [102, 156] on button "Replay" at bounding box center [182, 147] width 176 height 17
click at [80, 72] on div "E" at bounding box center [45, 68] width 69 height 8
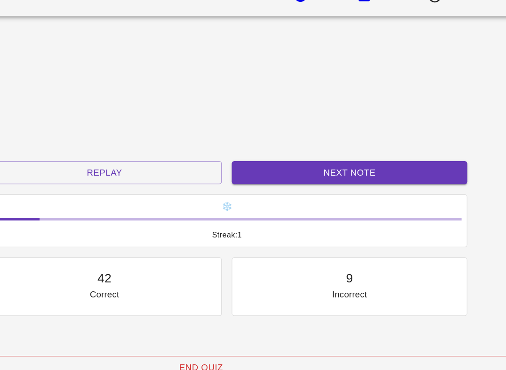
click at [276, 156] on button "Next Note" at bounding box center [364, 147] width 176 height 17
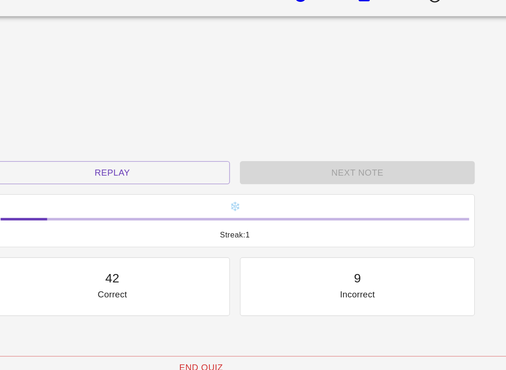
click at [78, 55] on div "D" at bounding box center [45, 51] width 69 height 8
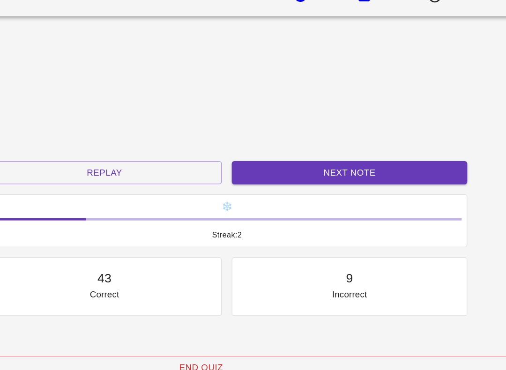
click at [276, 156] on button "Next Note" at bounding box center [364, 147] width 176 height 17
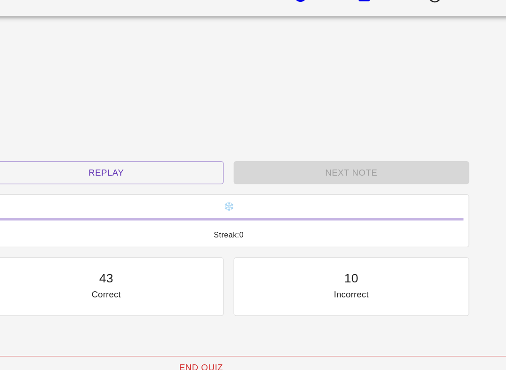
click at [42, 38] on div "C" at bounding box center [45, 34] width 69 height 8
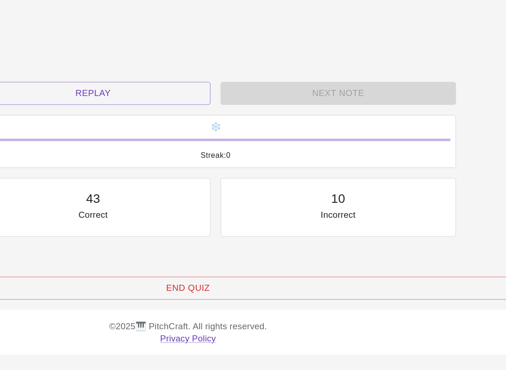
click at [97, 139] on button "Replay" at bounding box center [182, 147] width 176 height 17
click at [30, 38] on div "C" at bounding box center [45, 34] width 69 height 8
click at [115, 139] on button "Replay" at bounding box center [182, 147] width 176 height 17
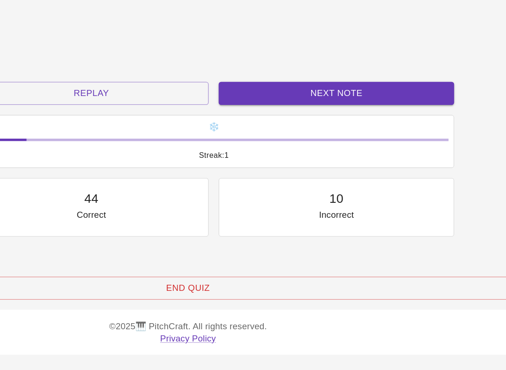
click at [80, 65] on div "E" at bounding box center [45, 68] width 69 height 8
click at [118, 139] on button "Replay" at bounding box center [180, 147] width 176 height 17
click at [80, 70] on div "E" at bounding box center [45, 68] width 69 height 8
click at [111, 139] on button "Replay" at bounding box center [180, 147] width 176 height 17
click at [80, 65] on div "E" at bounding box center [45, 68] width 69 height 8
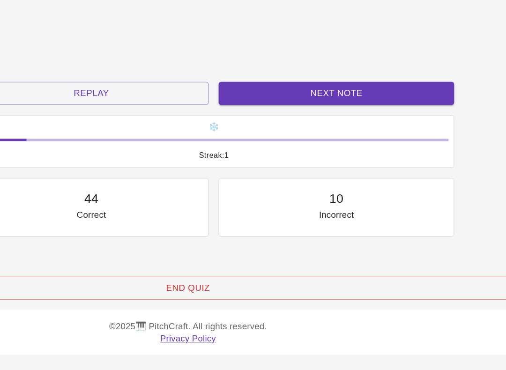
click at [276, 139] on button "Next Note" at bounding box center [364, 147] width 176 height 17
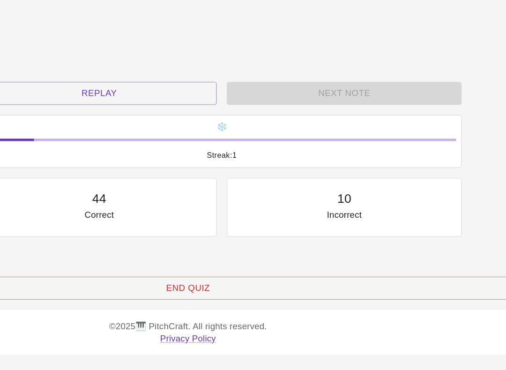
click at [48, 55] on div "D" at bounding box center [46, 51] width 4 height 8
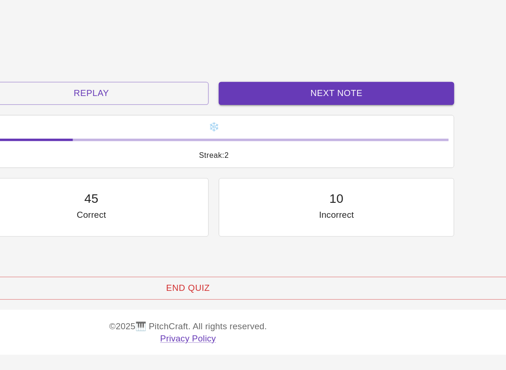
click at [276, 139] on button "Next Note" at bounding box center [364, 147] width 176 height 17
click at [80, 70] on div "E" at bounding box center [45, 68] width 69 height 8
click at [276, 139] on button "Next Note" at bounding box center [364, 147] width 176 height 17
click at [37, 38] on div "C" at bounding box center [45, 34] width 69 height 8
click at [276, 139] on button "Next Note" at bounding box center [364, 147] width 176 height 17
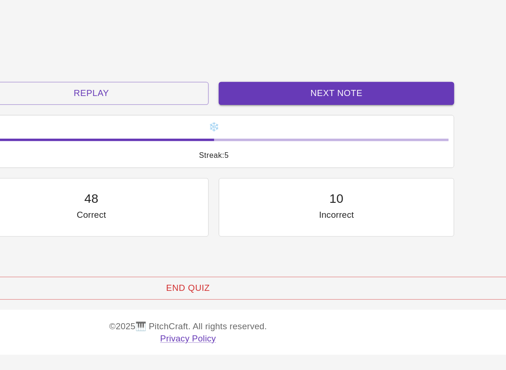
click at [32, 38] on div "C" at bounding box center [45, 34] width 69 height 8
click at [276, 139] on button "Next Note" at bounding box center [364, 147] width 176 height 17
click at [34, 38] on div "C" at bounding box center [45, 34] width 69 height 8
click at [276, 139] on button "Next Note" at bounding box center [364, 147] width 176 height 17
click at [80, 64] on div "E" at bounding box center [45, 68] width 69 height 8
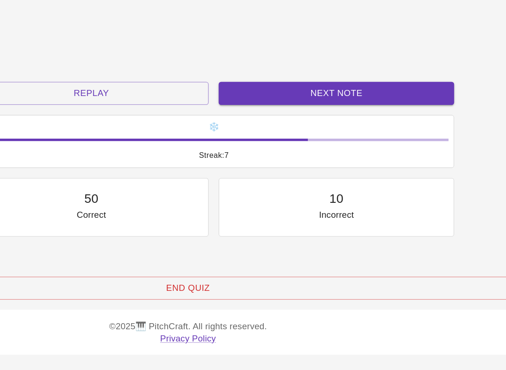
click at [276, 139] on button "Next Note" at bounding box center [364, 147] width 176 height 17
click at [69, 55] on div "D" at bounding box center [45, 51] width 69 height 8
click at [276, 139] on button "Next Note" at bounding box center [364, 147] width 176 height 17
click at [33, 38] on div "C" at bounding box center [45, 34] width 69 height 8
click at [276, 139] on button "Next Note" at bounding box center [364, 147] width 176 height 17
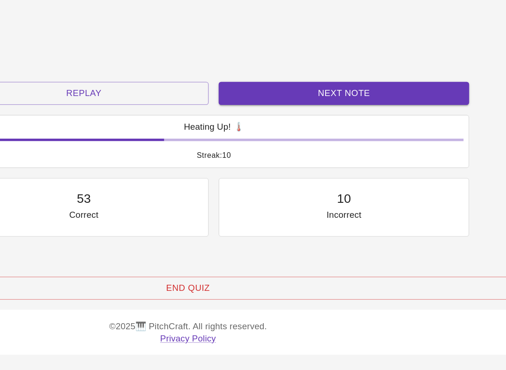
click at [35, 38] on div "C" at bounding box center [45, 34] width 69 height 8
click at [276, 139] on button "Next Note" at bounding box center [369, 147] width 187 height 17
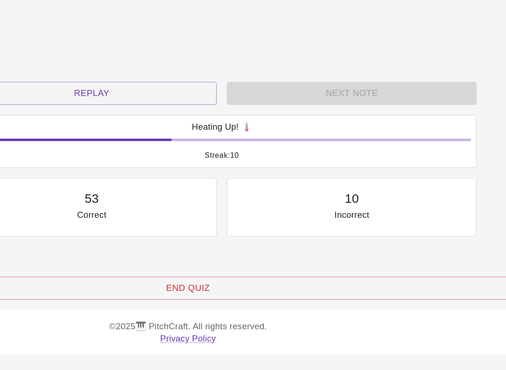
click at [21, 38] on div "C" at bounding box center [45, 34] width 69 height 8
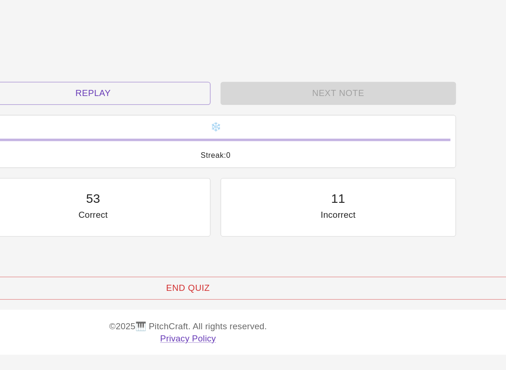
click at [107, 139] on button "Replay" at bounding box center [182, 147] width 176 height 17
click at [67, 55] on div "D" at bounding box center [45, 51] width 69 height 8
click at [96, 139] on button "Replay" at bounding box center [182, 147] width 176 height 17
click at [27, 38] on div "C" at bounding box center [45, 34] width 69 height 8
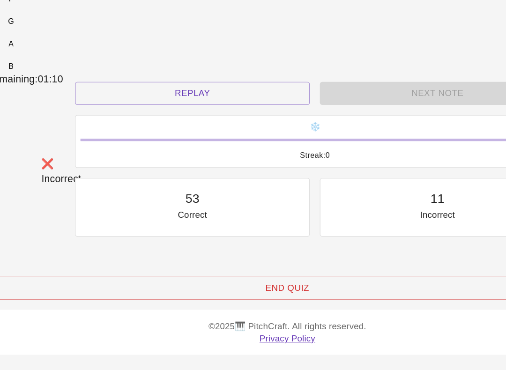
click at [159, 139] on button "Replay" at bounding box center [182, 147] width 176 height 17
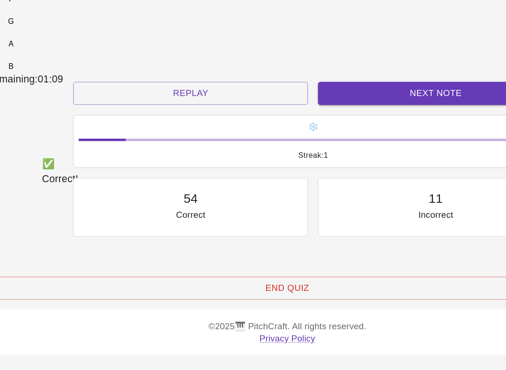
click at [80, 64] on div "E" at bounding box center [45, 68] width 69 height 8
click at [173, 139] on button "Replay" at bounding box center [180, 147] width 176 height 17
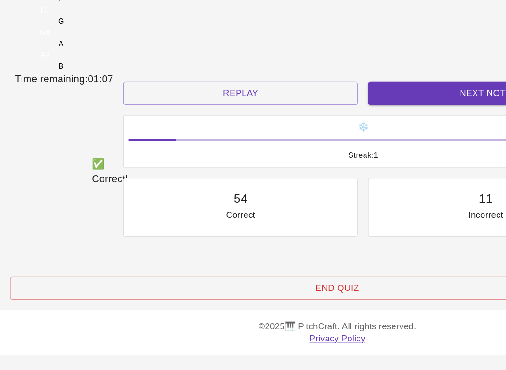
click at [218, 139] on button "Replay" at bounding box center [180, 147] width 176 height 17
click at [295, 139] on button "Next Note" at bounding box center [364, 147] width 176 height 17
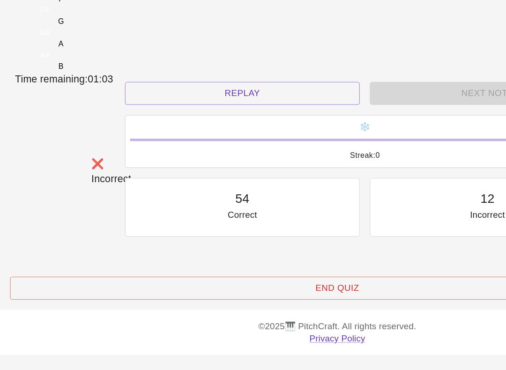
click at [80, 55] on div "D" at bounding box center [45, 51] width 69 height 8
click at [203, 139] on button "Replay" at bounding box center [182, 147] width 176 height 17
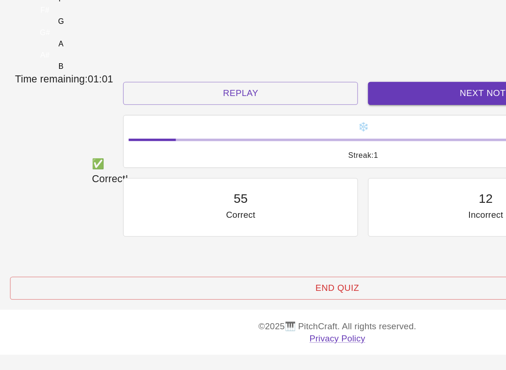
click at [80, 38] on div "C" at bounding box center [45, 34] width 69 height 8
click at [278, 139] on button "Next Note" at bounding box center [364, 147] width 176 height 17
click at [80, 72] on div "E" at bounding box center [45, 68] width 69 height 8
click at [307, 139] on button "Next Note" at bounding box center [364, 147] width 176 height 17
click at [48, 38] on div "C" at bounding box center [46, 34] width 4 height 8
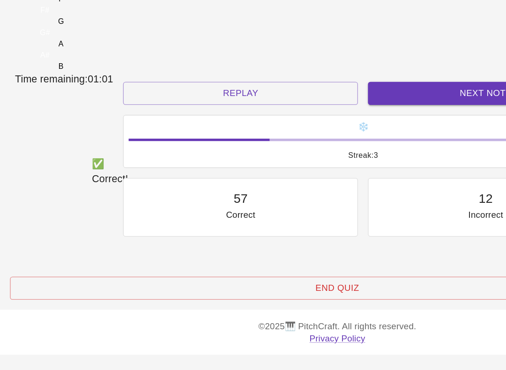
click at [302, 139] on button "Next Note" at bounding box center [364, 147] width 176 height 17
click at [80, 55] on div "D" at bounding box center [45, 51] width 69 height 8
click at [297, 139] on button "Next Note" at bounding box center [364, 147] width 176 height 17
click at [80, 55] on div "D" at bounding box center [45, 51] width 69 height 8
click at [288, 139] on button "Next Note" at bounding box center [364, 147] width 176 height 17
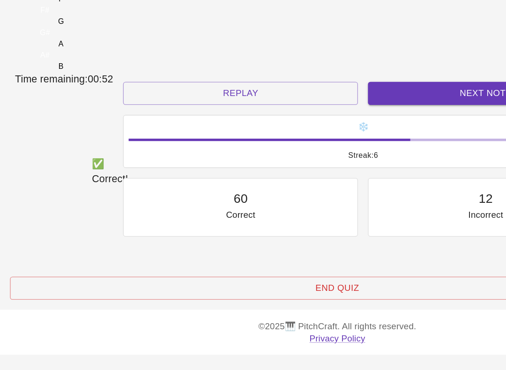
click at [80, 38] on div "C" at bounding box center [45, 34] width 69 height 8
click at [298, 139] on button "Next Note" at bounding box center [364, 147] width 176 height 17
click at [80, 38] on div "C" at bounding box center [45, 34] width 69 height 8
click at [285, 139] on button "Next Note" at bounding box center [364, 147] width 176 height 17
click at [80, 38] on div "C" at bounding box center [45, 34] width 69 height 8
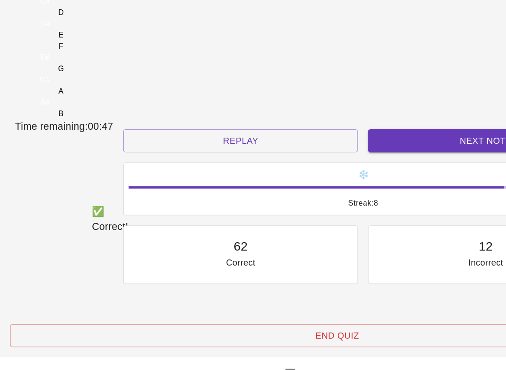
click at [295, 156] on button "Next Note" at bounding box center [364, 147] width 176 height 17
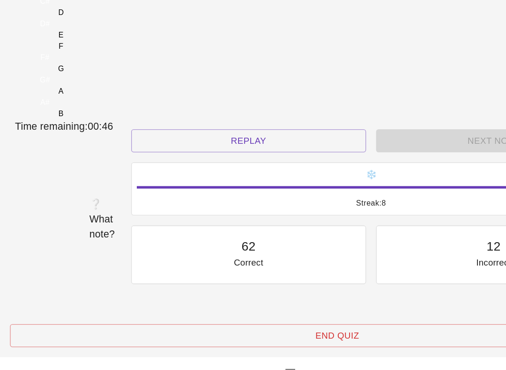
click at [48, 55] on div "D" at bounding box center [46, 51] width 4 height 8
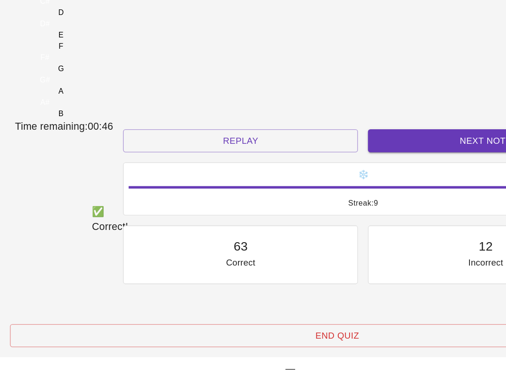
click at [299, 155] on button "Next Note" at bounding box center [364, 147] width 176 height 17
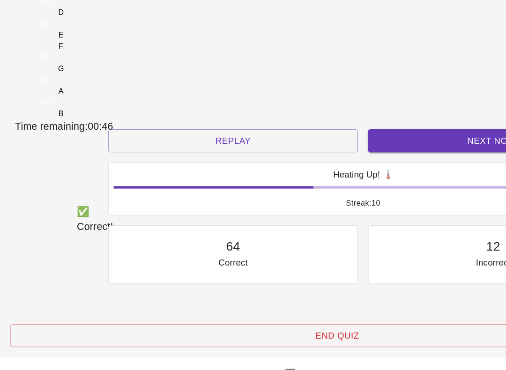
click at [80, 72] on div "E" at bounding box center [45, 68] width 69 height 8
click at [329, 156] on button "Next Note" at bounding box center [369, 147] width 187 height 17
click at [80, 38] on div "C" at bounding box center [45, 34] width 69 height 8
click at [303, 154] on button "Next Note" at bounding box center [369, 147] width 187 height 17
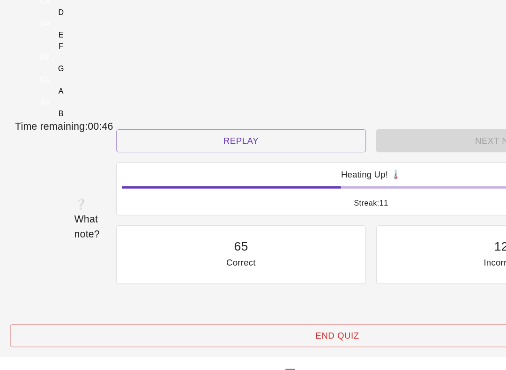
click at [48, 38] on div "C" at bounding box center [46, 34] width 4 height 8
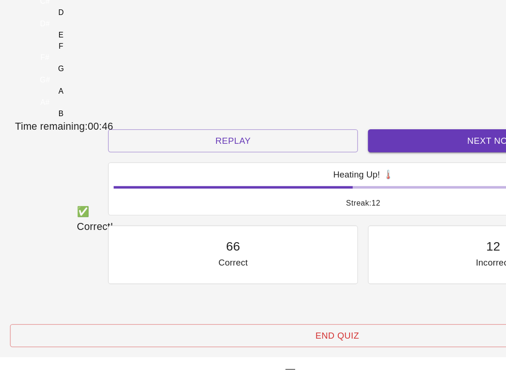
click at [318, 156] on button "Next Note" at bounding box center [369, 147] width 187 height 17
click at [80, 55] on div "D" at bounding box center [45, 51] width 69 height 8
click at [306, 156] on button "Next Note" at bounding box center [369, 147] width 187 height 17
click at [80, 55] on div "D" at bounding box center [45, 51] width 69 height 8
click at [311, 156] on button "Next Note" at bounding box center [369, 147] width 187 height 17
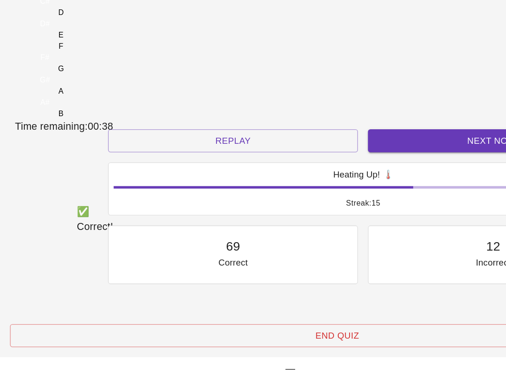
click at [80, 55] on div "D" at bounding box center [45, 51] width 69 height 8
click at [299, 156] on button "Next Note" at bounding box center [369, 147] width 187 height 17
click at [80, 72] on div "E" at bounding box center [45, 68] width 69 height 8
click at [296, 156] on button "Next Note" at bounding box center [369, 147] width 187 height 17
click at [80, 72] on div "E" at bounding box center [45, 68] width 69 height 8
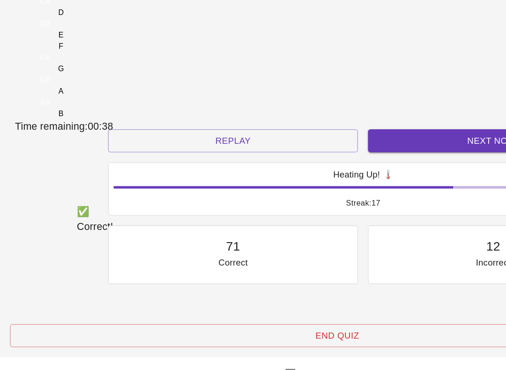
click at [305, 156] on button "Next Note" at bounding box center [369, 147] width 187 height 17
click at [80, 55] on div "D" at bounding box center [45, 51] width 69 height 8
click at [288, 156] on button "Next Note" at bounding box center [369, 147] width 187 height 17
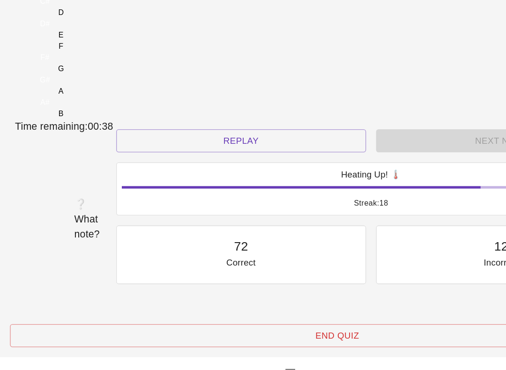
click at [80, 38] on div "C" at bounding box center [45, 34] width 69 height 8
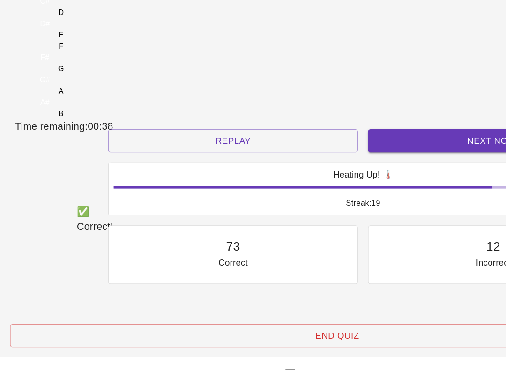
click at [288, 156] on button "Next Note" at bounding box center [369, 147] width 187 height 17
click at [80, 55] on div "D" at bounding box center [45, 51] width 69 height 8
click at [308, 156] on button "Next Note" at bounding box center [369, 147] width 187 height 17
click at [80, 55] on div "D" at bounding box center [45, 51] width 69 height 8
click at [301, 152] on div "Next Note" at bounding box center [369, 147] width 195 height 25
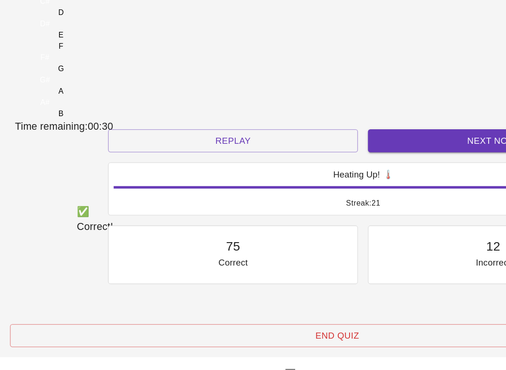
click at [321, 156] on button "Next Note" at bounding box center [369, 147] width 187 height 17
click at [80, 72] on div "E" at bounding box center [45, 68] width 69 height 8
click at [315, 154] on button "Next Note" at bounding box center [369, 147] width 187 height 17
click at [48, 72] on div "E" at bounding box center [46, 68] width 4 height 8
click at [304, 156] on button "Next Note" at bounding box center [369, 147] width 187 height 17
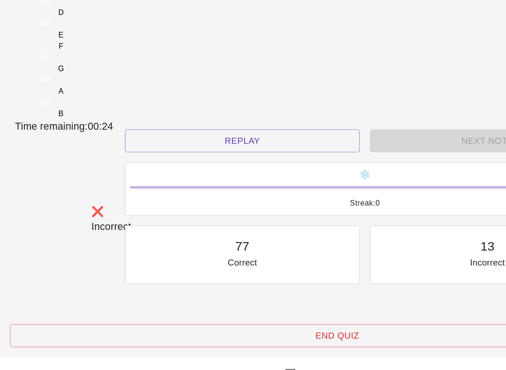
click at [80, 55] on div "D" at bounding box center [45, 51] width 69 height 8
click at [208, 156] on button "Replay" at bounding box center [182, 147] width 176 height 17
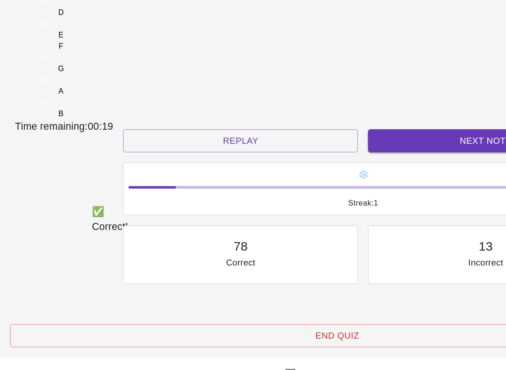
click at [48, 38] on div "C" at bounding box center [46, 34] width 4 height 8
click at [213, 156] on button "Replay" at bounding box center [180, 147] width 176 height 17
click at [80, 38] on div "C" at bounding box center [45, 34] width 69 height 8
click at [209, 156] on button "Replay" at bounding box center [180, 147] width 176 height 17
click at [80, 38] on div "C" at bounding box center [45, 34] width 69 height 8
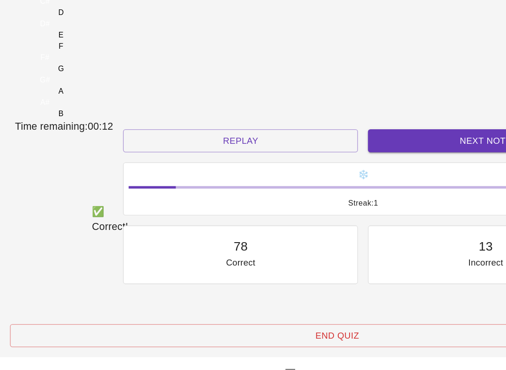
click at [195, 156] on button "Replay" at bounding box center [180, 147] width 176 height 17
click at [128, 131] on div "Time remaining: 00:12" at bounding box center [252, 136] width 483 height 11
click at [80, 38] on div "C" at bounding box center [45, 34] width 69 height 8
click at [295, 156] on button "Next Note" at bounding box center [364, 147] width 176 height 17
click at [281, 156] on button "Next Note" at bounding box center [364, 147] width 176 height 17
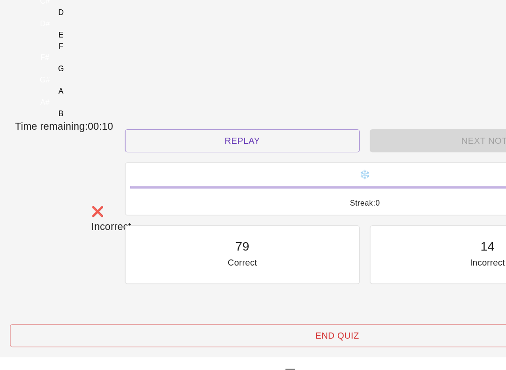
click at [80, 55] on div "D" at bounding box center [45, 51] width 69 height 8
click at [201, 156] on button "Replay" at bounding box center [182, 147] width 176 height 17
click at [80, 38] on div "C" at bounding box center [45, 34] width 69 height 8
click at [212, 156] on button "Replay" at bounding box center [182, 147] width 176 height 17
click at [80, 55] on div "D" at bounding box center [45, 51] width 69 height 8
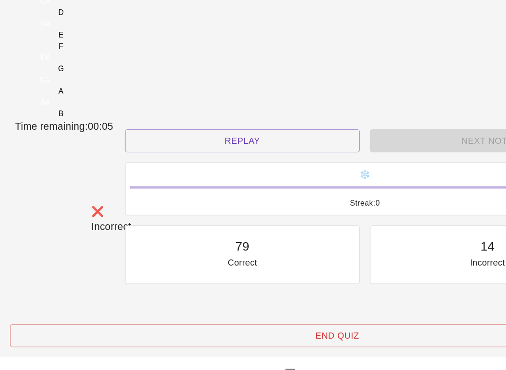
click at [187, 156] on button "Replay" at bounding box center [182, 147] width 176 height 17
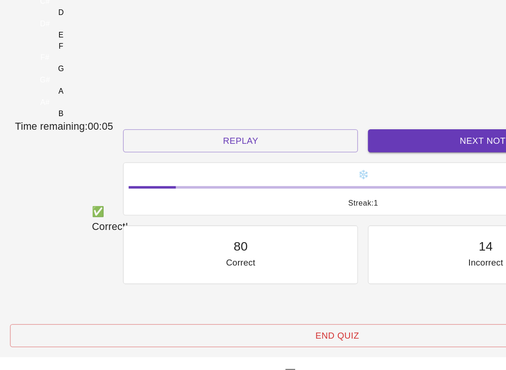
click at [80, 72] on div "E" at bounding box center [45, 68] width 69 height 8
click at [297, 156] on button "Next Note" at bounding box center [364, 147] width 176 height 17
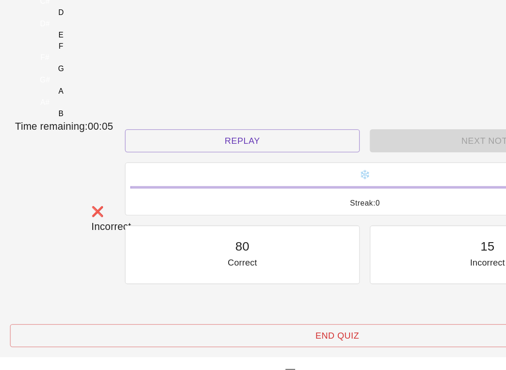
click at [48, 55] on div "D" at bounding box center [46, 51] width 4 height 8
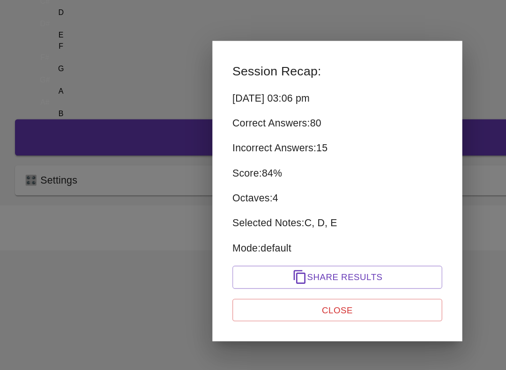
click at [292, 129] on p "Correct Answers: 80" at bounding box center [252, 134] width 157 height 11
